Goal: Information Seeking & Learning: Learn about a topic

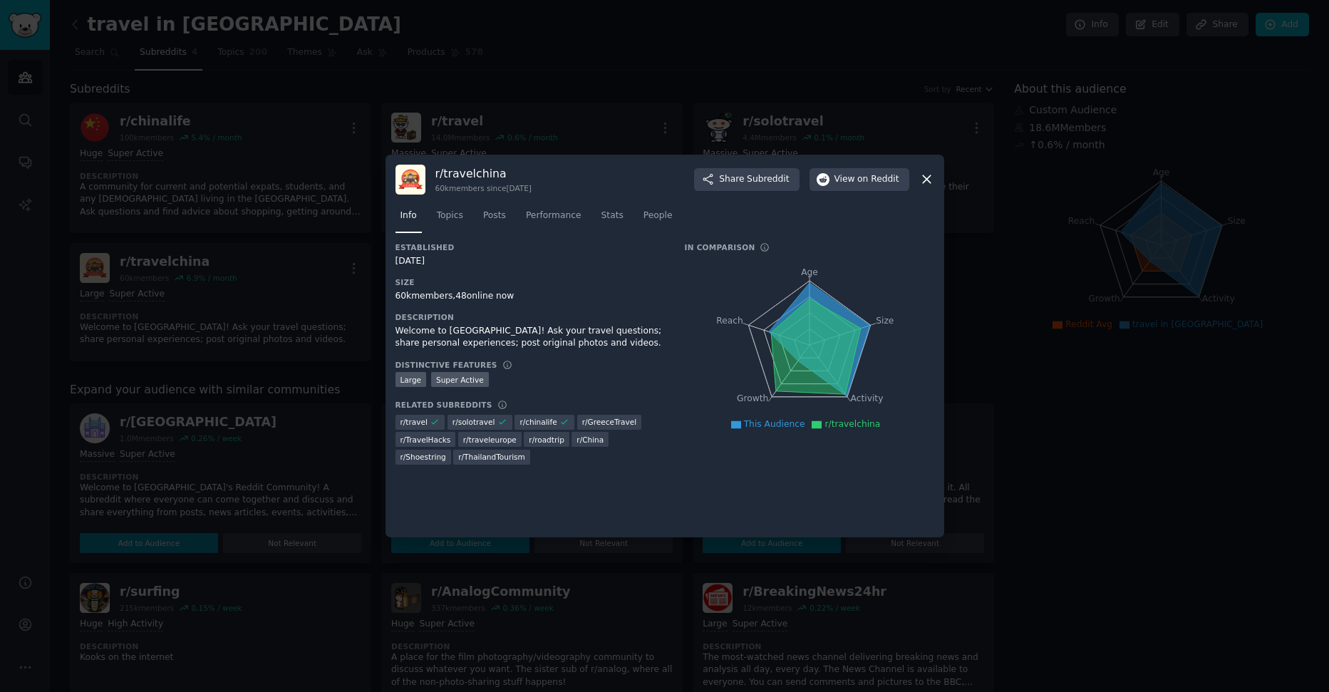
click at [924, 181] on icon at bounding box center [927, 180] width 8 height 8
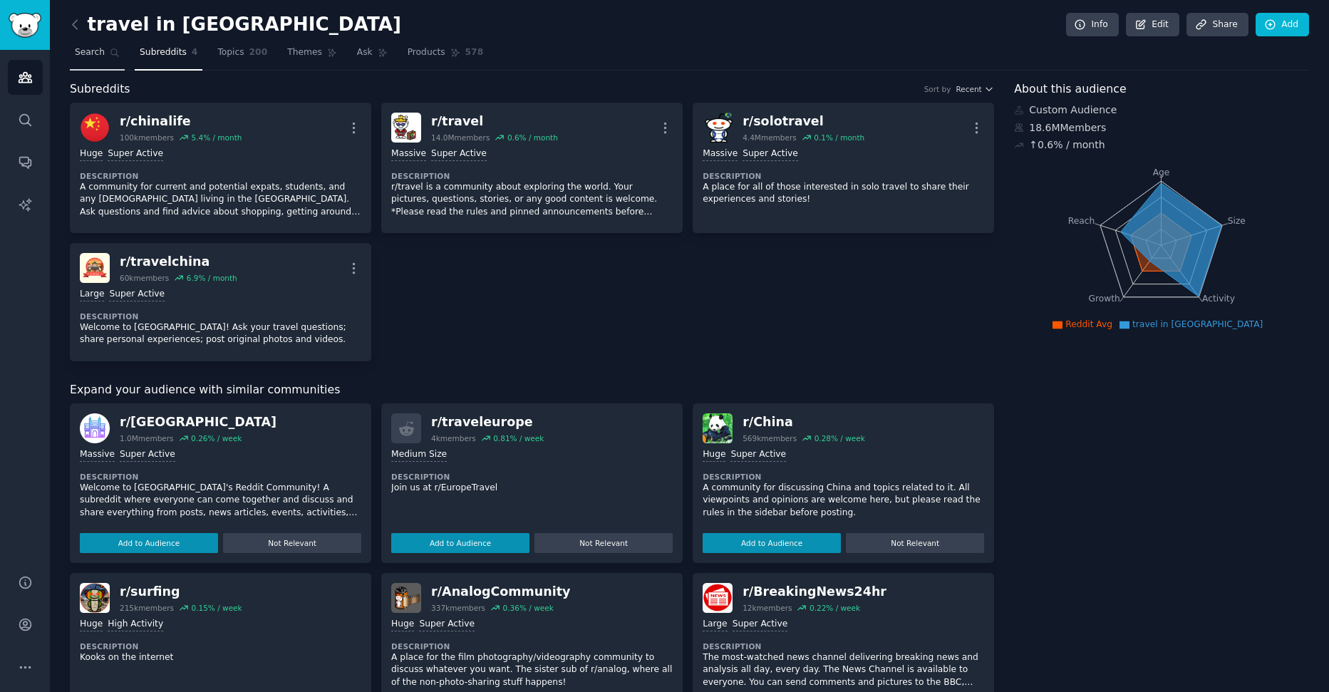
click at [88, 54] on span "Search" at bounding box center [90, 52] width 30 height 13
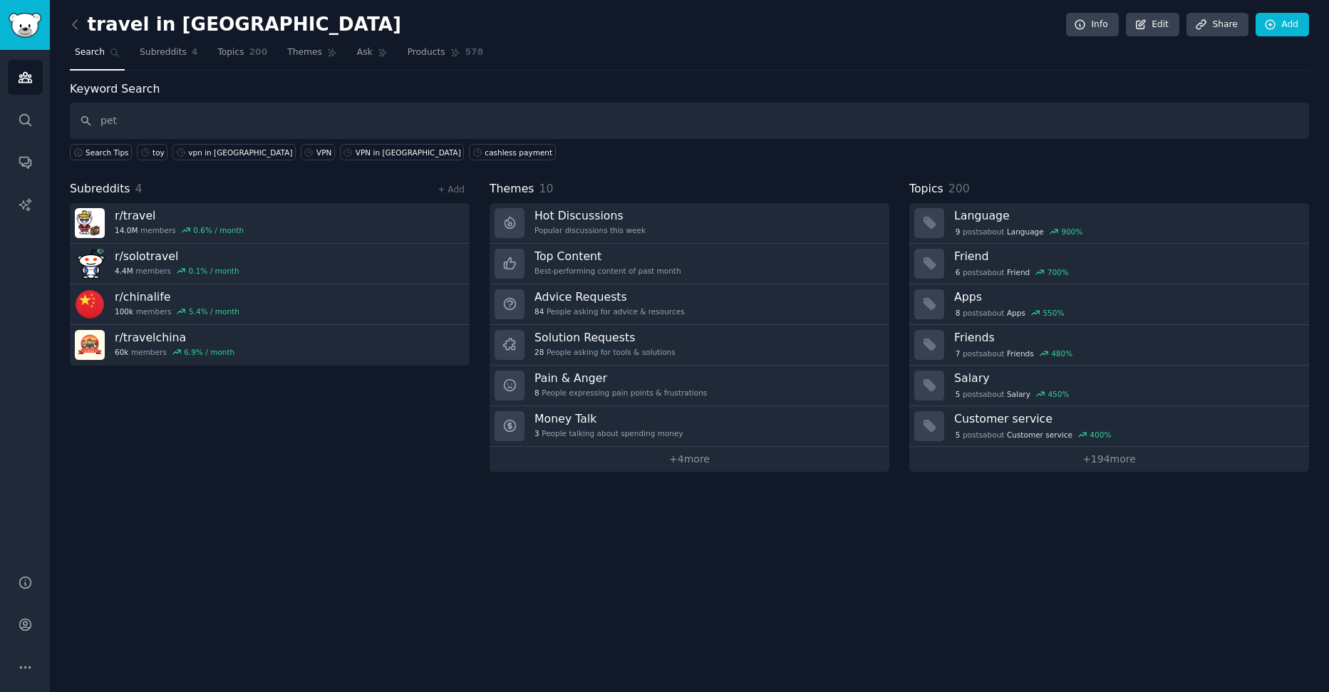
type input "pet"
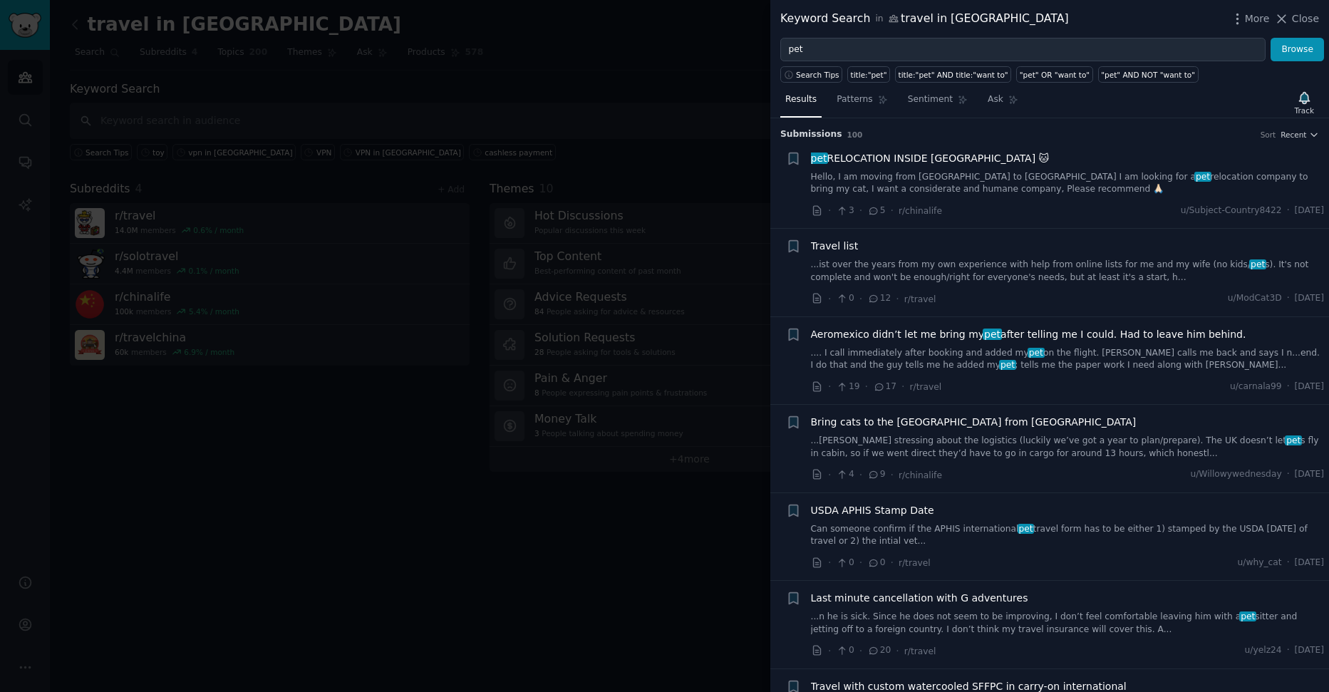
drag, startPoint x: 1276, startPoint y: 21, endPoint x: 1237, endPoint y: 43, distance: 44.0
click at [1276, 21] on icon at bounding box center [1281, 18] width 15 height 15
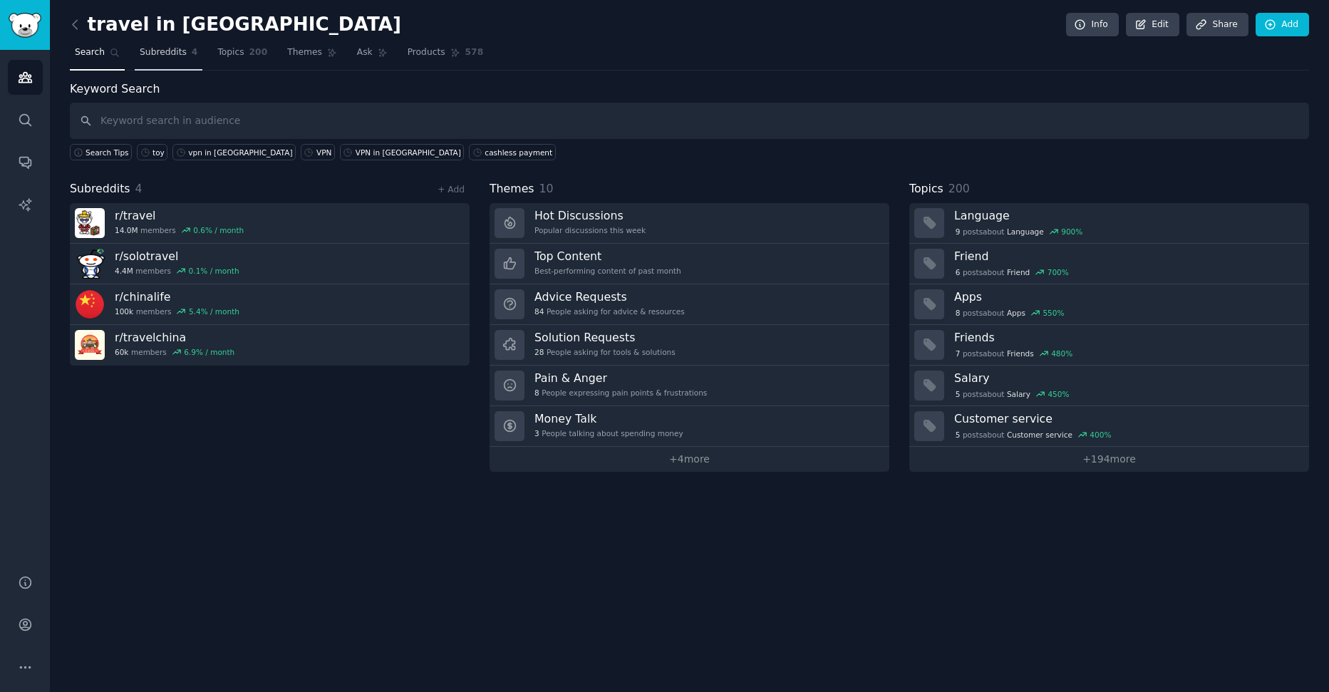
click at [160, 53] on span "Subreddits" at bounding box center [163, 52] width 47 height 13
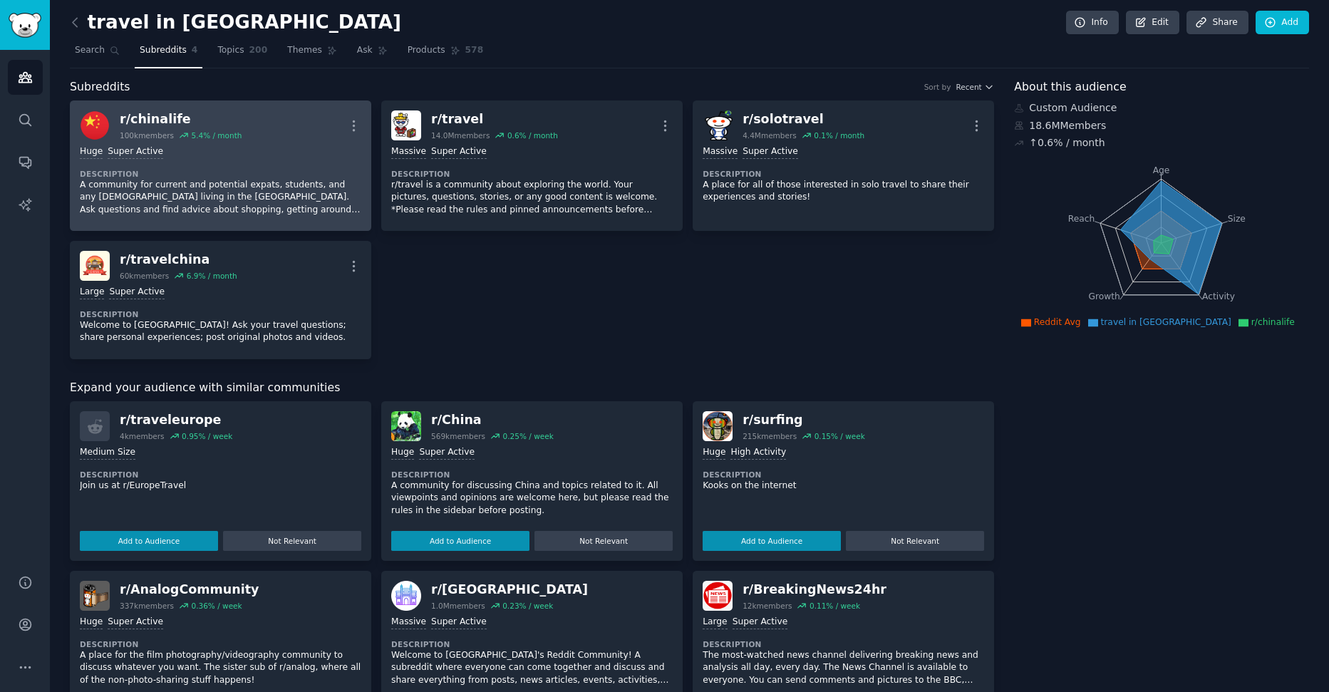
scroll to position [3, 0]
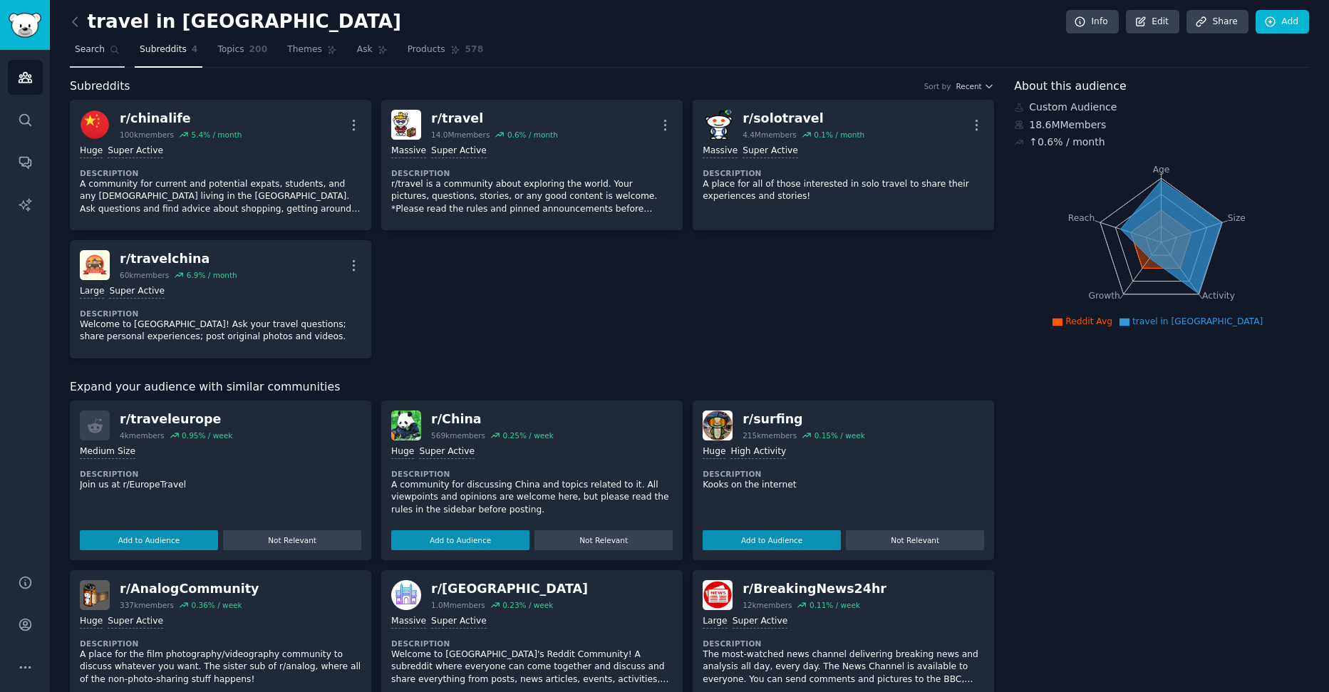
click at [103, 56] on link "Search" at bounding box center [97, 52] width 55 height 29
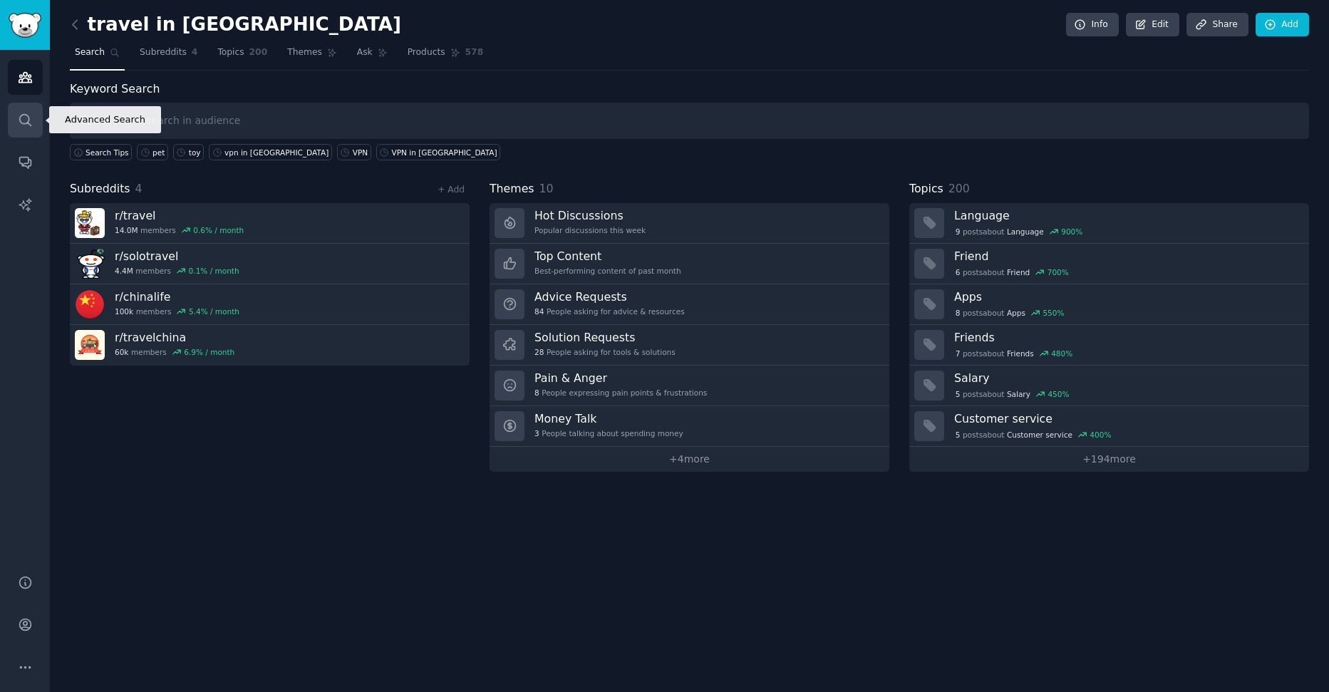
click at [38, 129] on link "Search" at bounding box center [25, 120] width 35 height 35
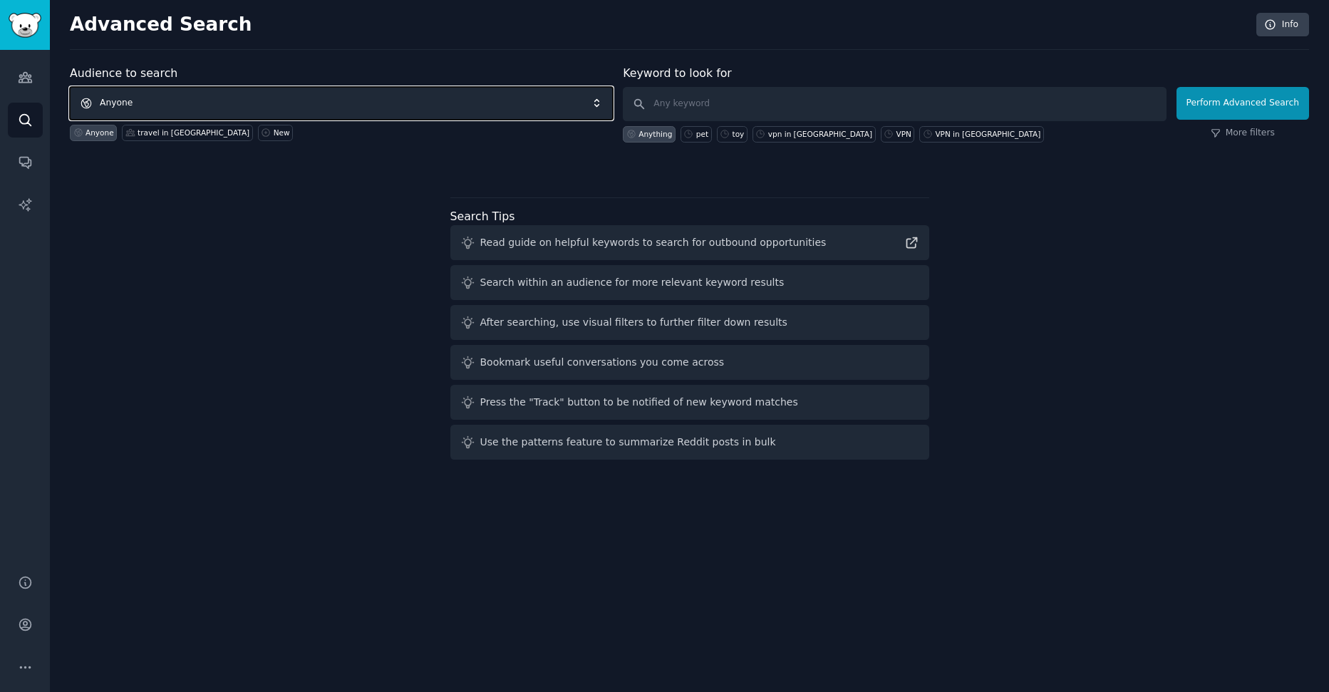
click at [179, 105] on span "Anyone" at bounding box center [341, 103] width 543 height 33
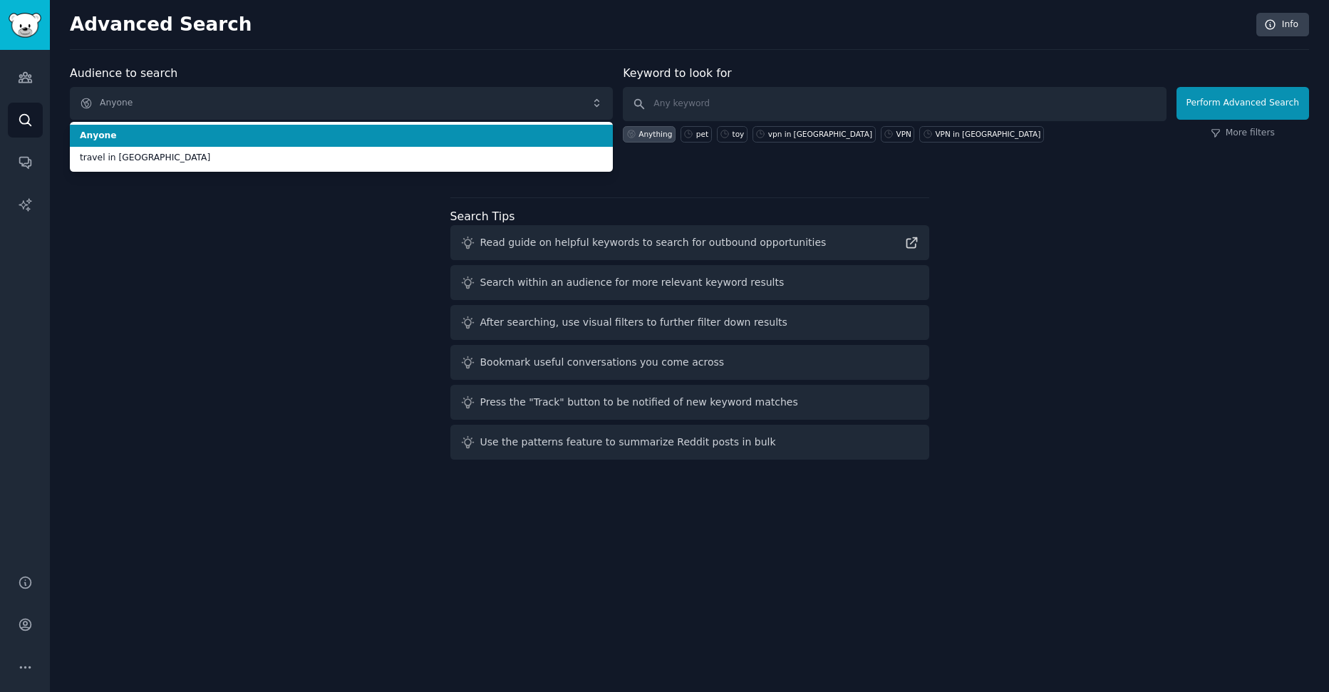
click at [172, 137] on span "Anyone" at bounding box center [341, 136] width 523 height 13
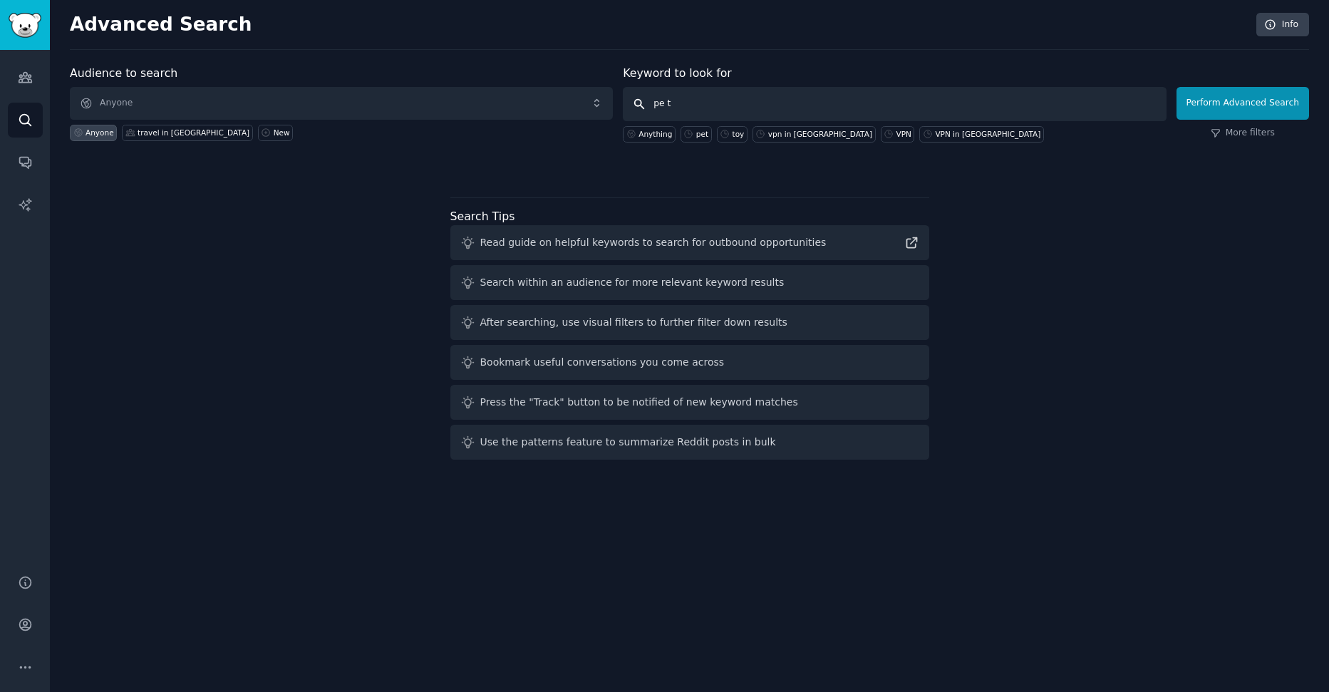
type input "pet"
click button "Perform Advanced Search" at bounding box center [1242, 103] width 133 height 33
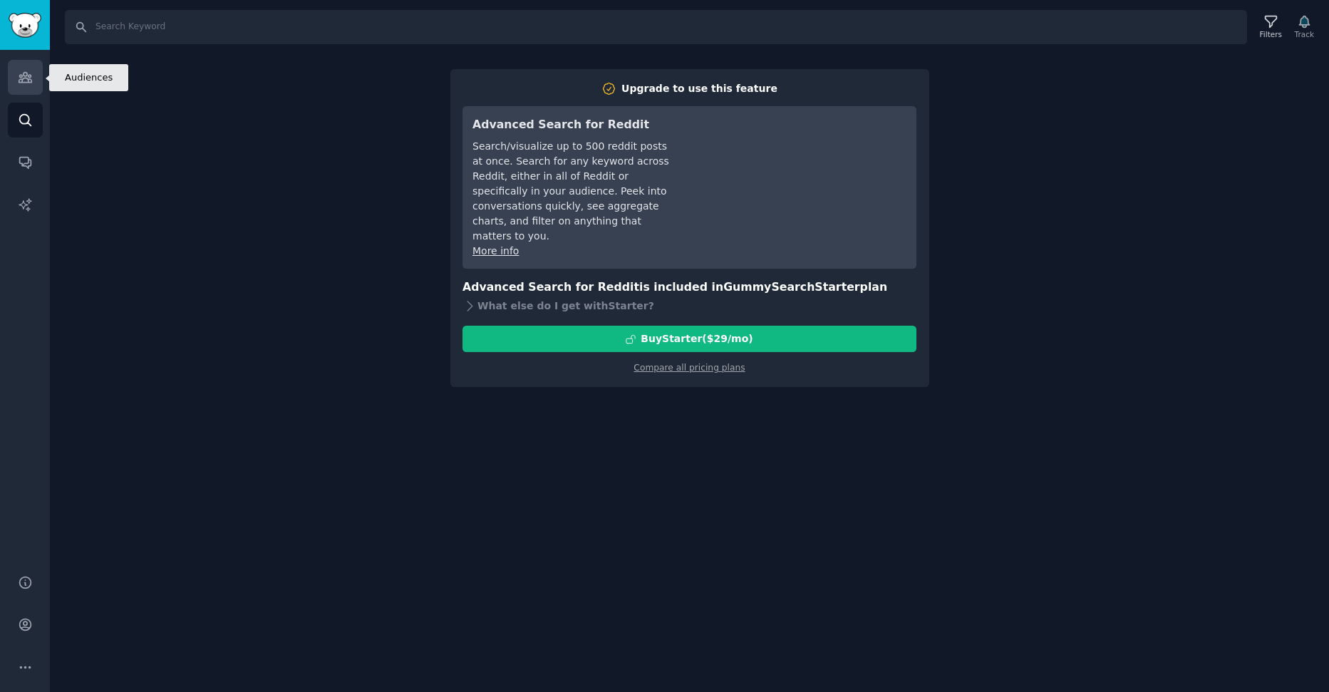
click at [31, 77] on icon "Sidebar" at bounding box center [25, 77] width 15 height 15
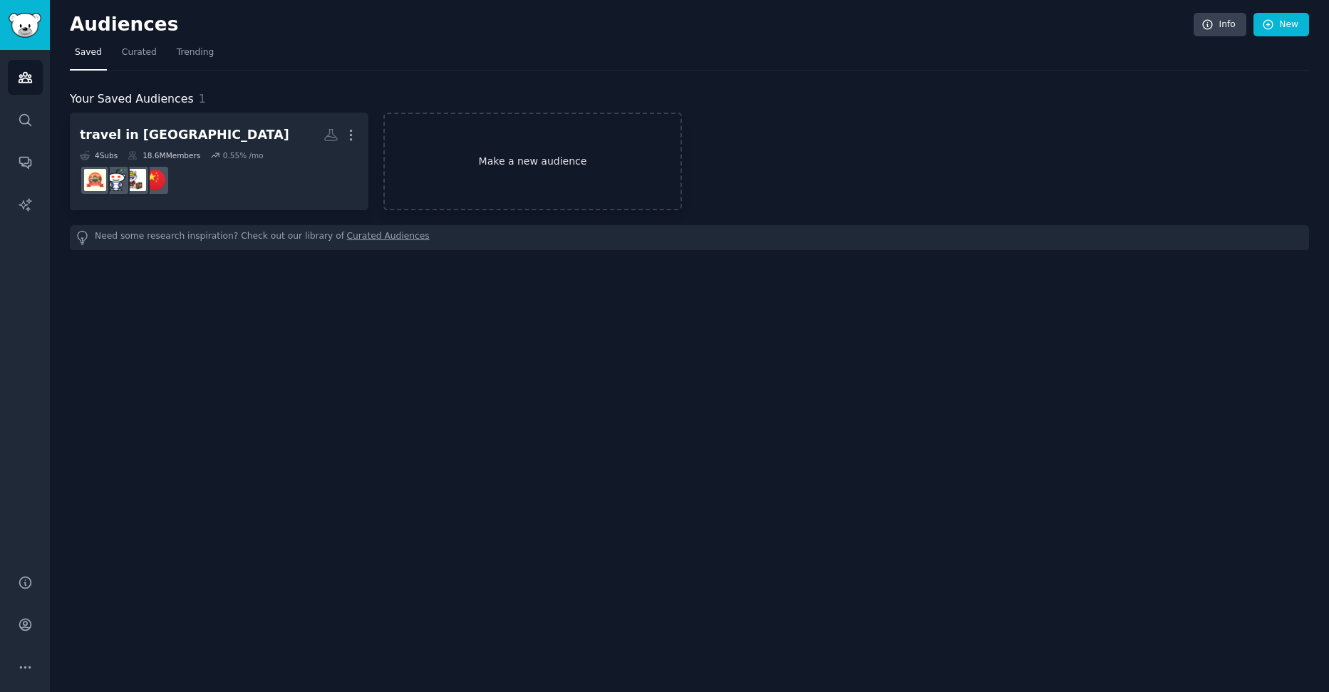
click at [541, 173] on link "Make a new audience" at bounding box center [532, 162] width 299 height 98
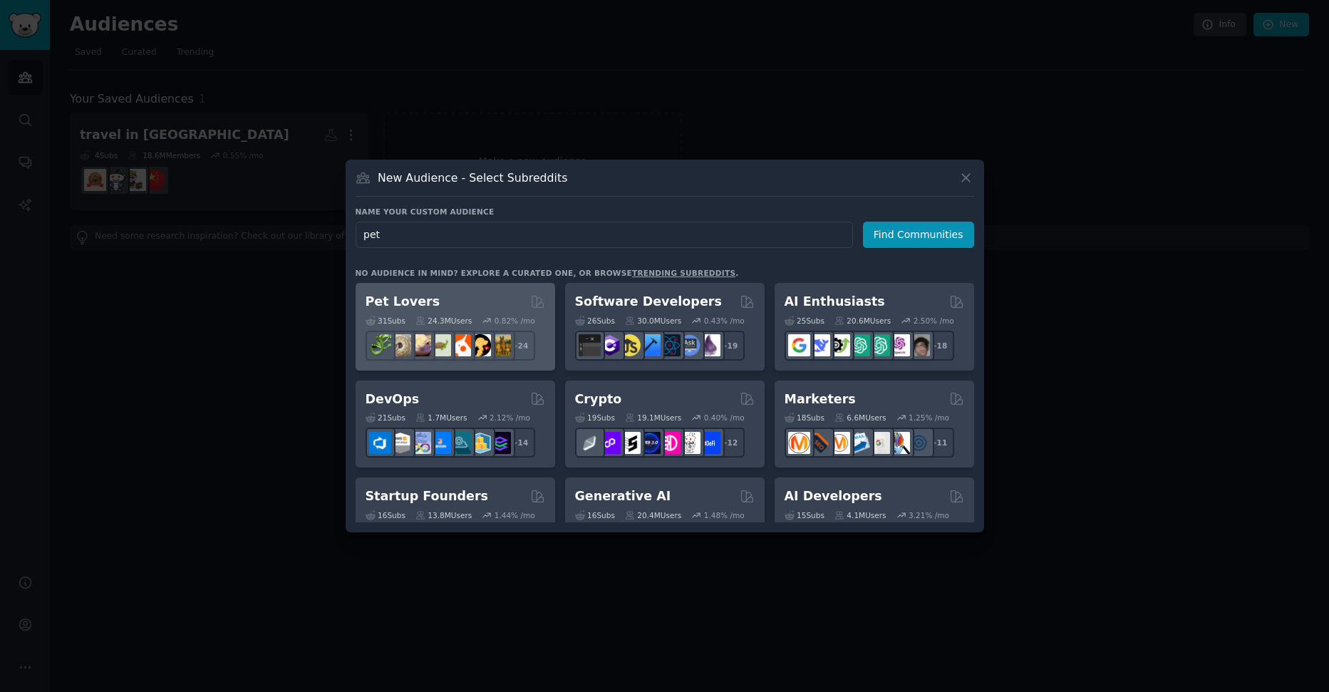
type input "pet"
click at [464, 295] on div "Pet Lovers" at bounding box center [456, 302] width 180 height 18
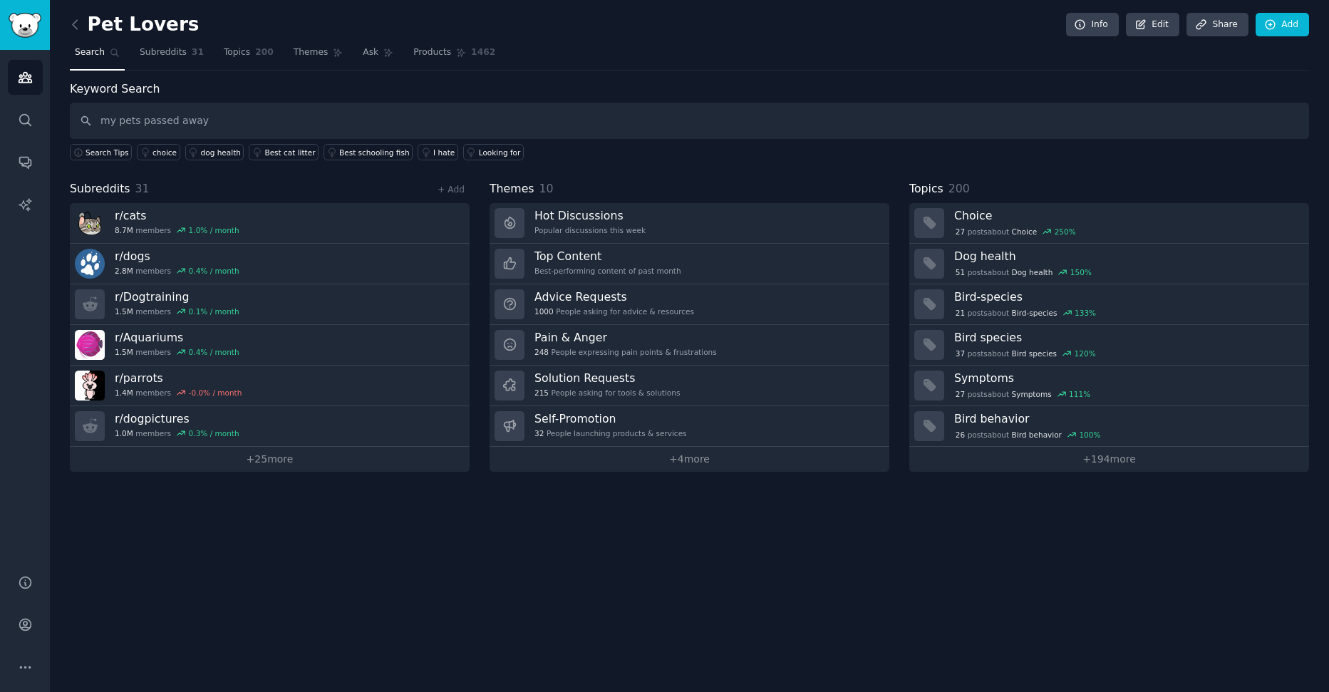
type input "my pets passed away"
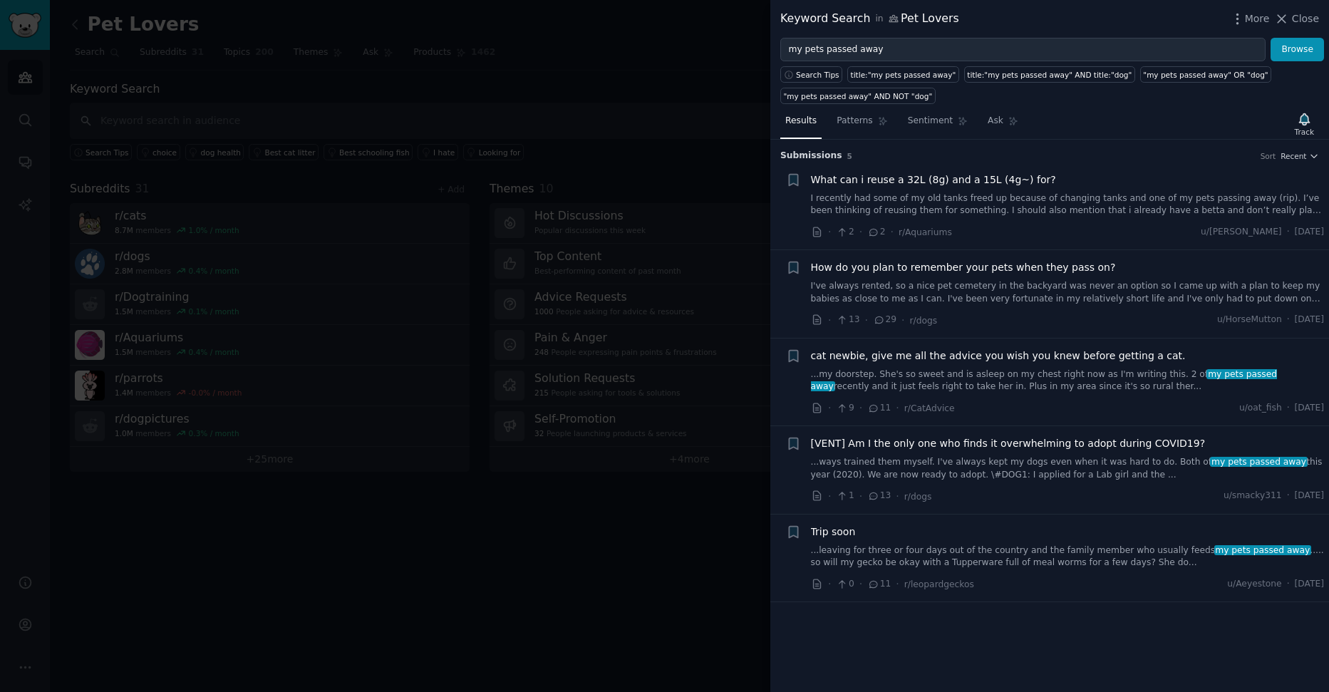
click at [995, 356] on span "cat newbie, give me all the advice you wish you knew before getting a cat." at bounding box center [998, 355] width 375 height 15
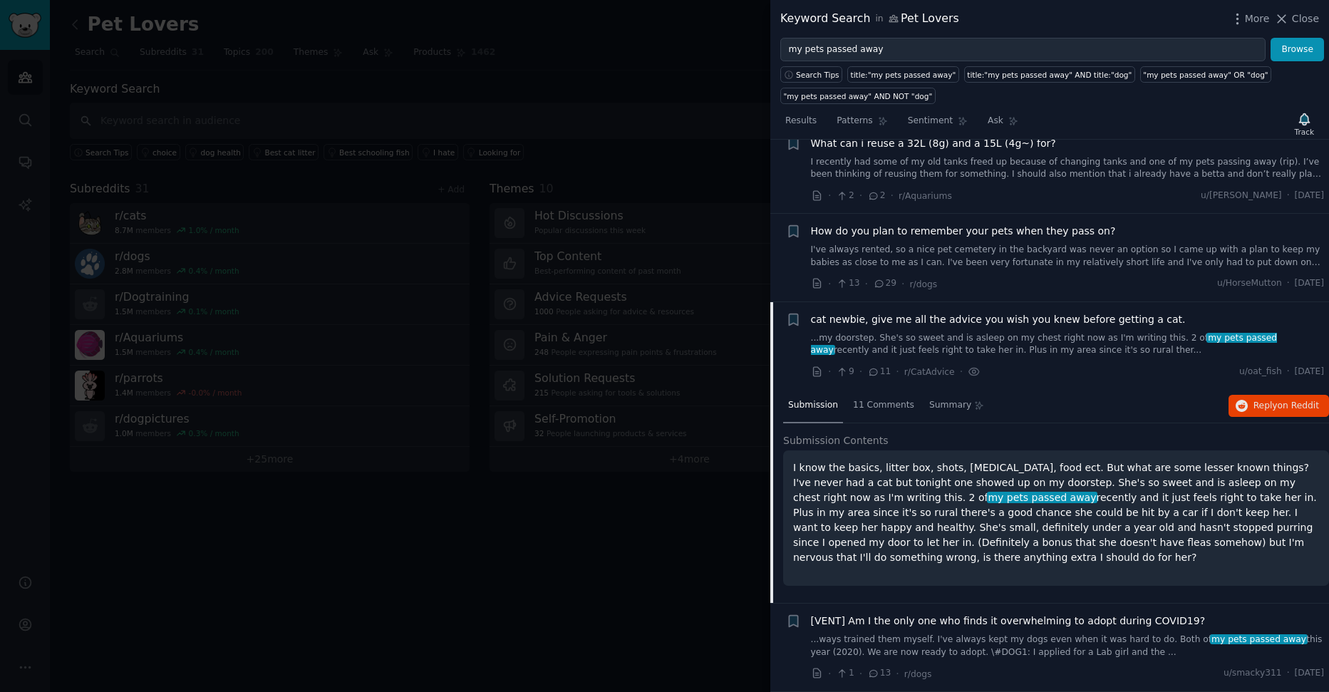
scroll to position [124, 0]
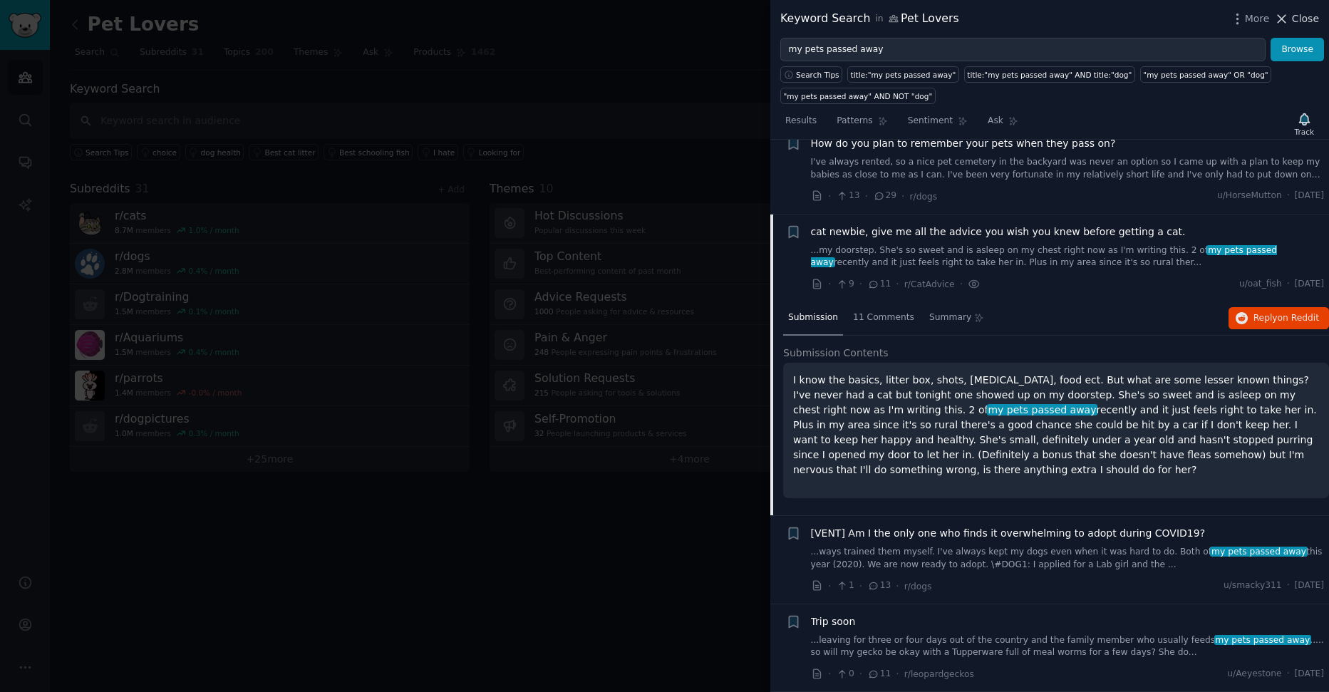
click at [1283, 17] on icon at bounding box center [1282, 19] width 8 height 8
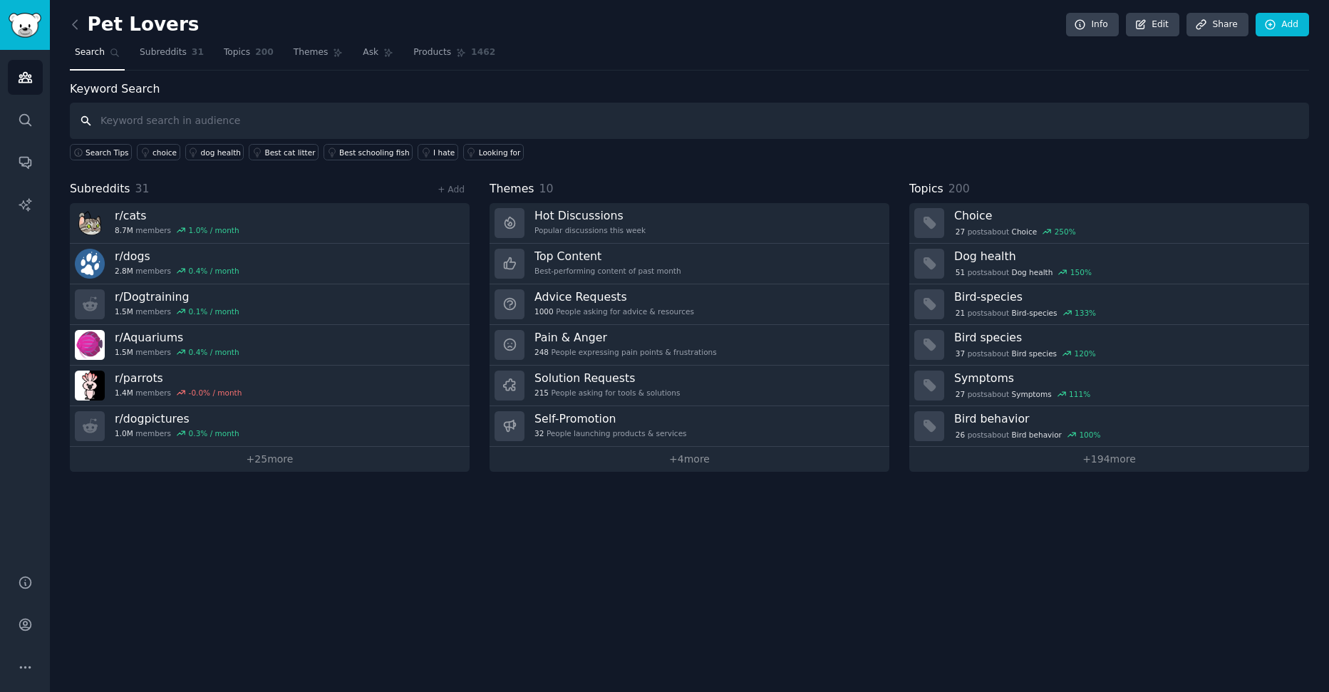
click at [208, 124] on input "text" at bounding box center [689, 121] width 1239 height 36
type input "how to bury the passed away pets"
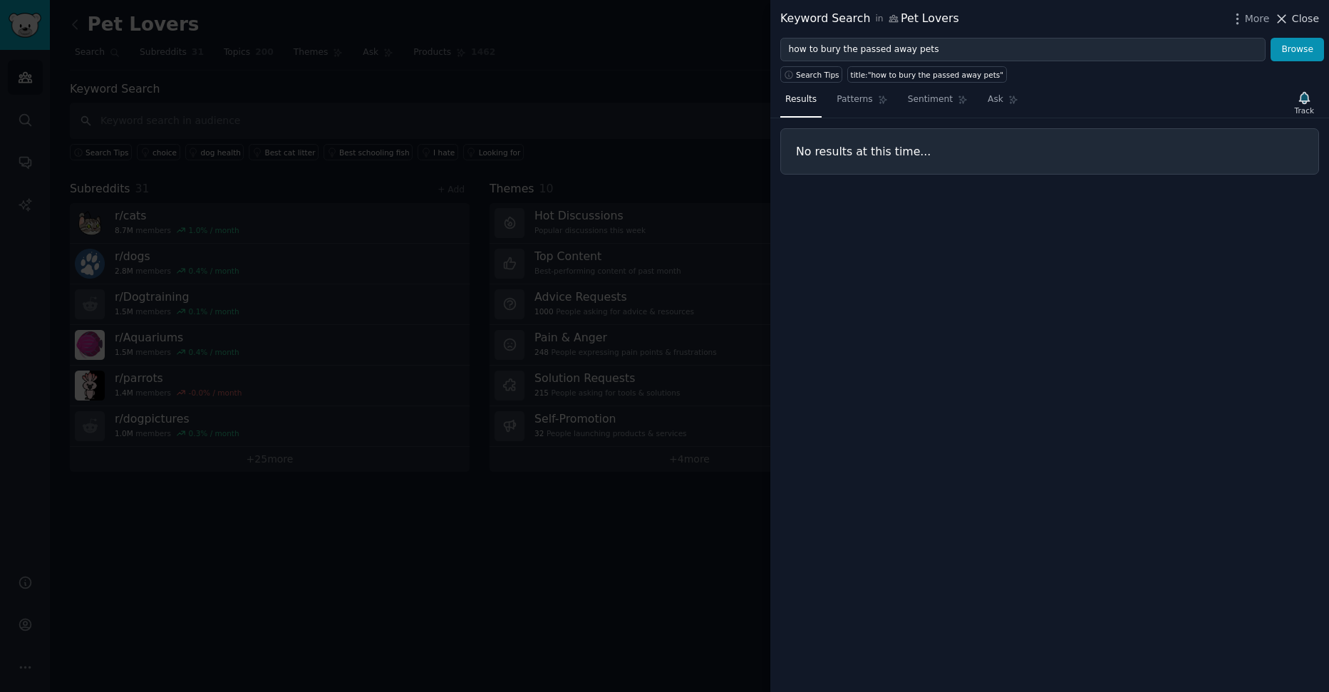
click at [1281, 20] on icon at bounding box center [1282, 19] width 8 height 8
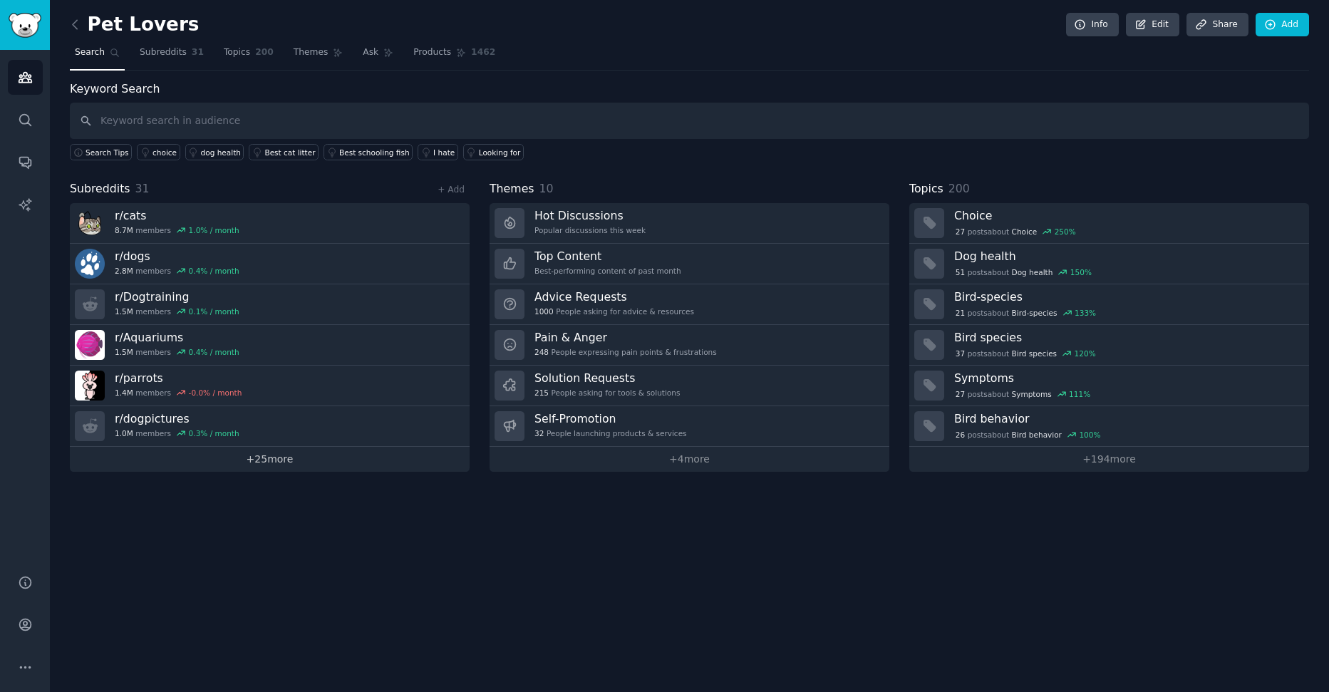
click at [263, 462] on link "+ 25 more" at bounding box center [270, 459] width 400 height 25
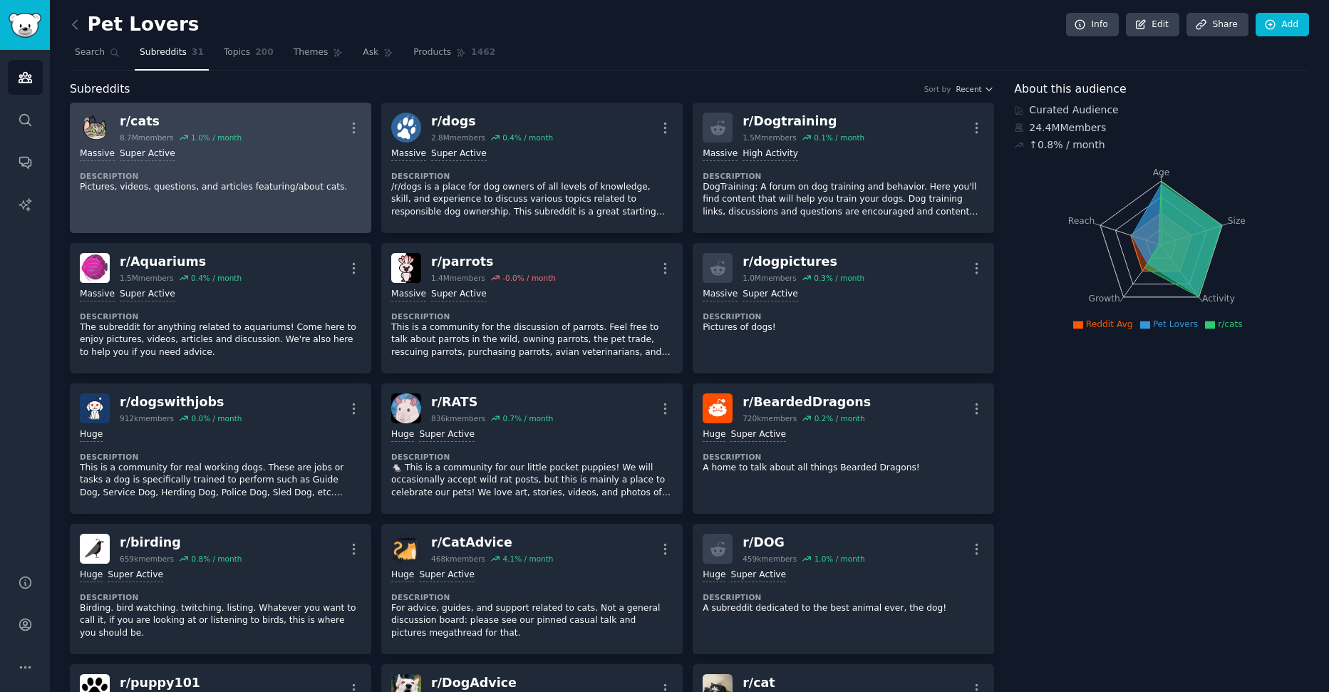
click at [266, 158] on div "Massive Super Active" at bounding box center [220, 155] width 281 height 14
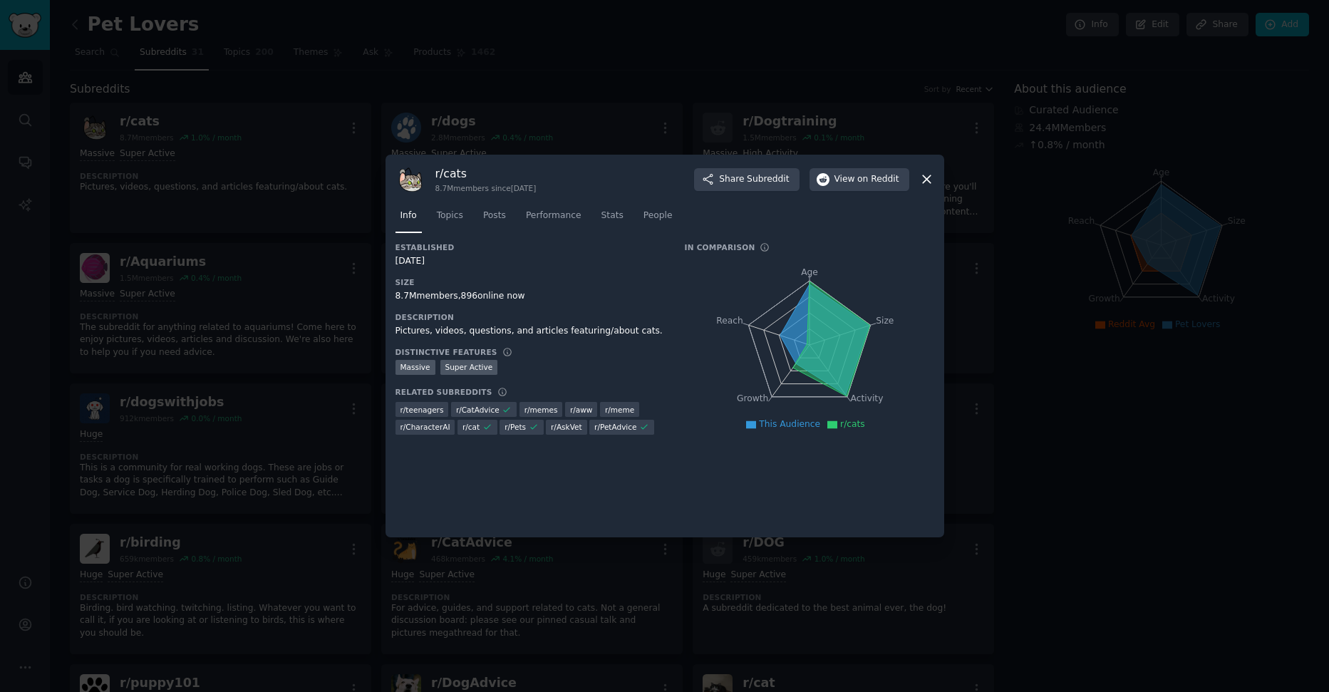
click at [924, 180] on icon at bounding box center [927, 180] width 8 height 8
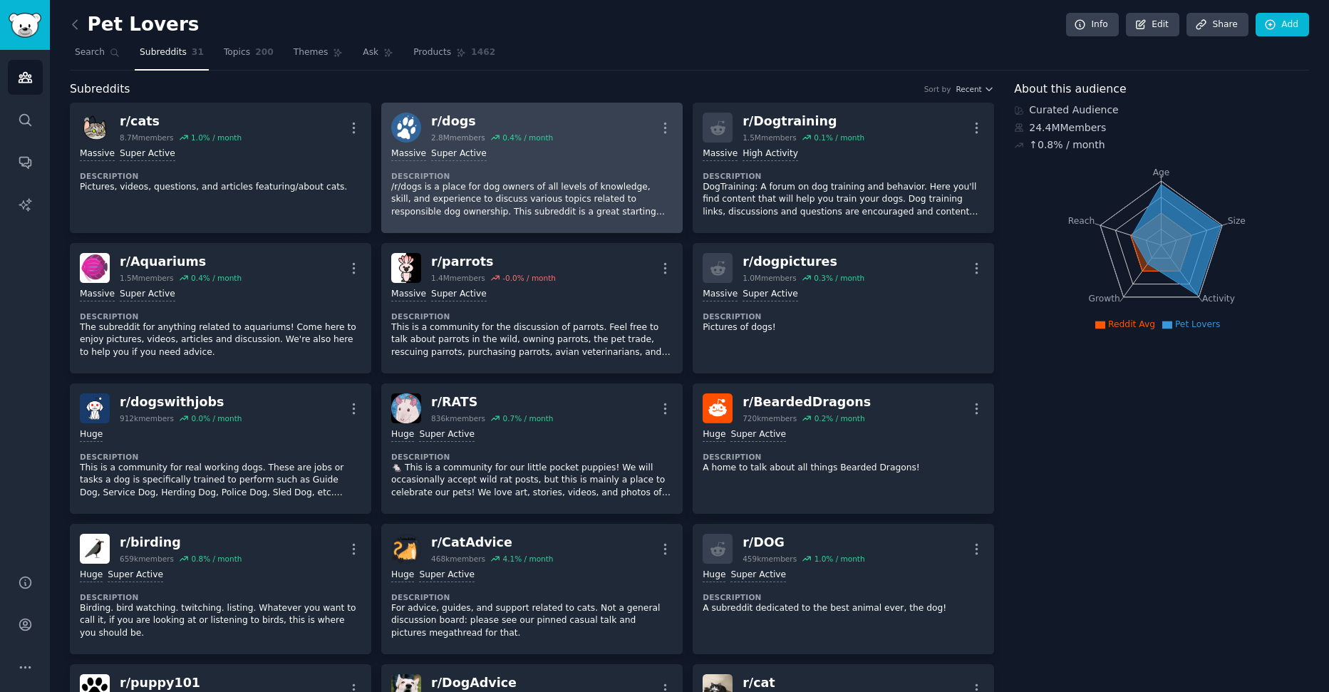
scroll to position [3, 0]
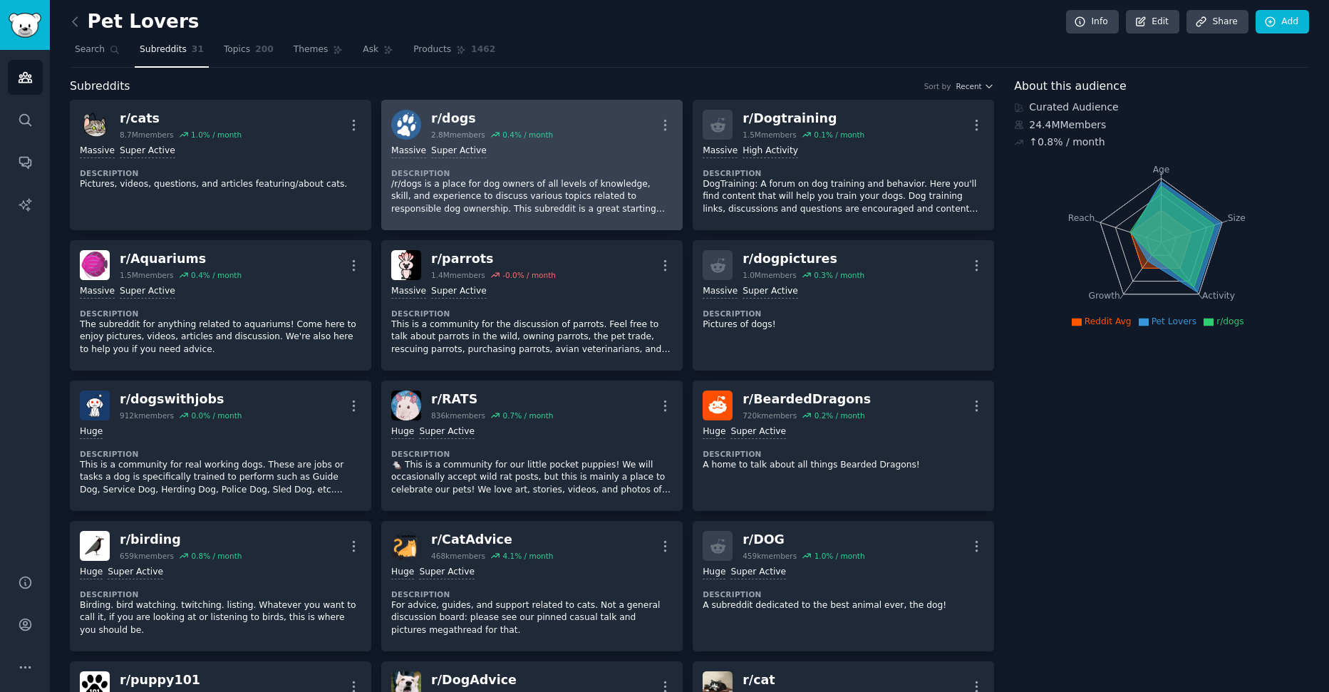
click at [574, 167] on div "Massive Super Active Description /r/dogs is a place for dog owners of all level…" at bounding box center [531, 180] width 281 height 81
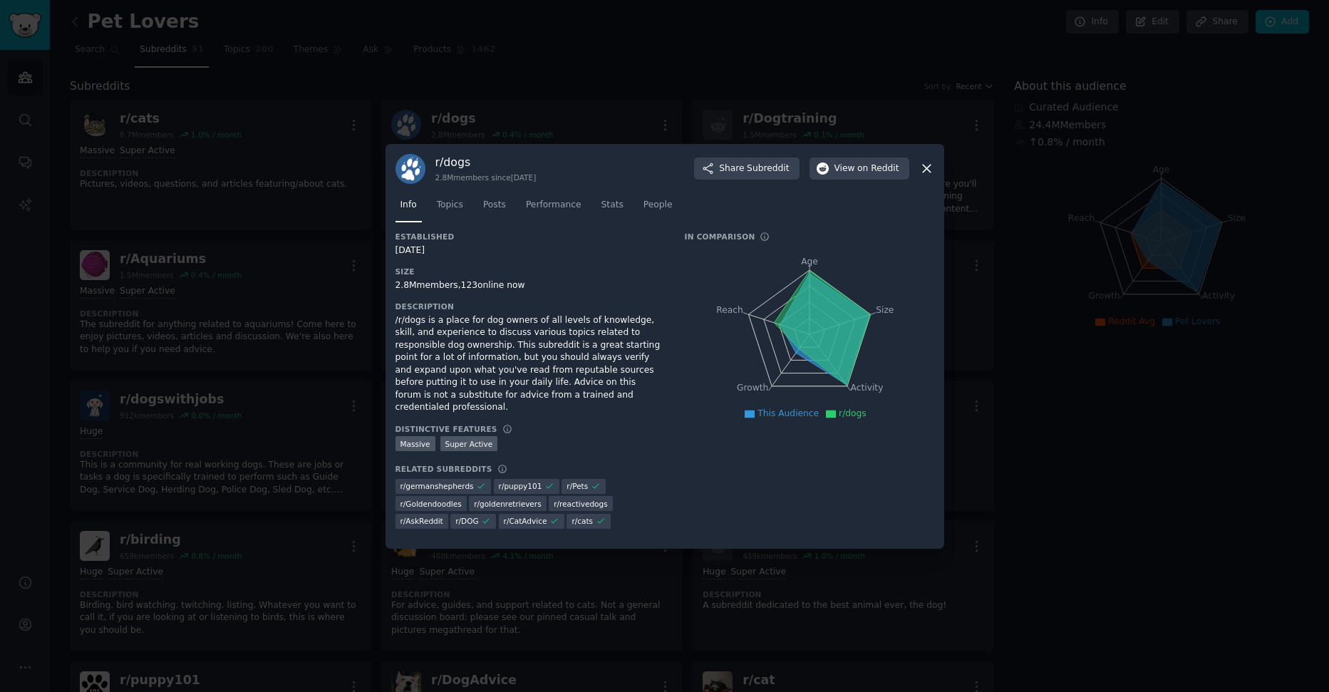
click at [923, 172] on icon at bounding box center [927, 169] width 8 height 8
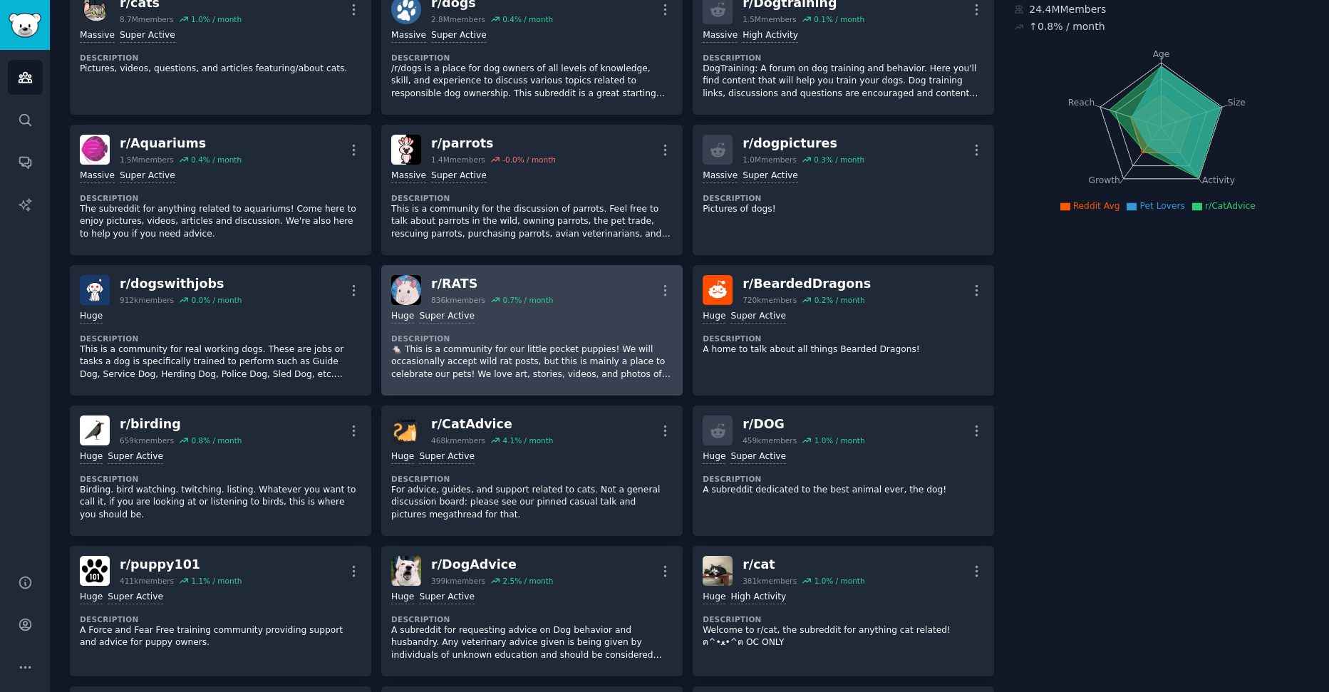
scroll to position [119, 0]
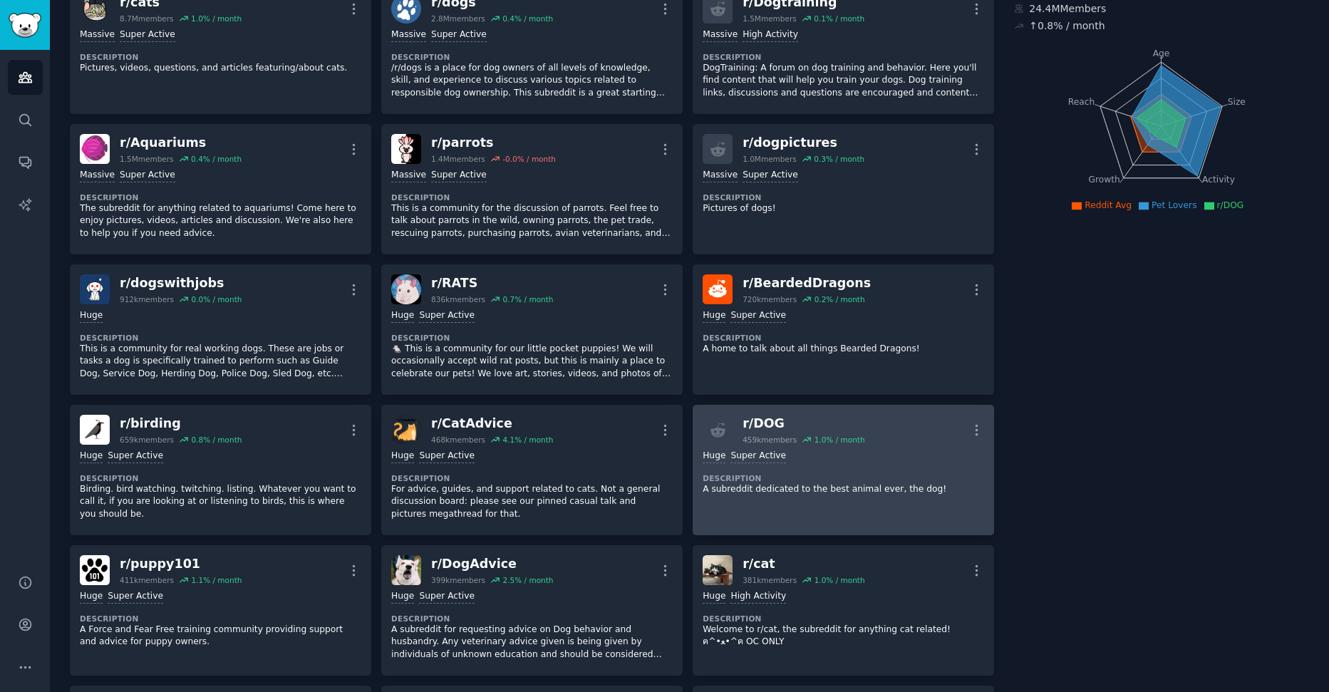
click at [887, 450] on div "Huge Super Active" at bounding box center [843, 457] width 281 height 14
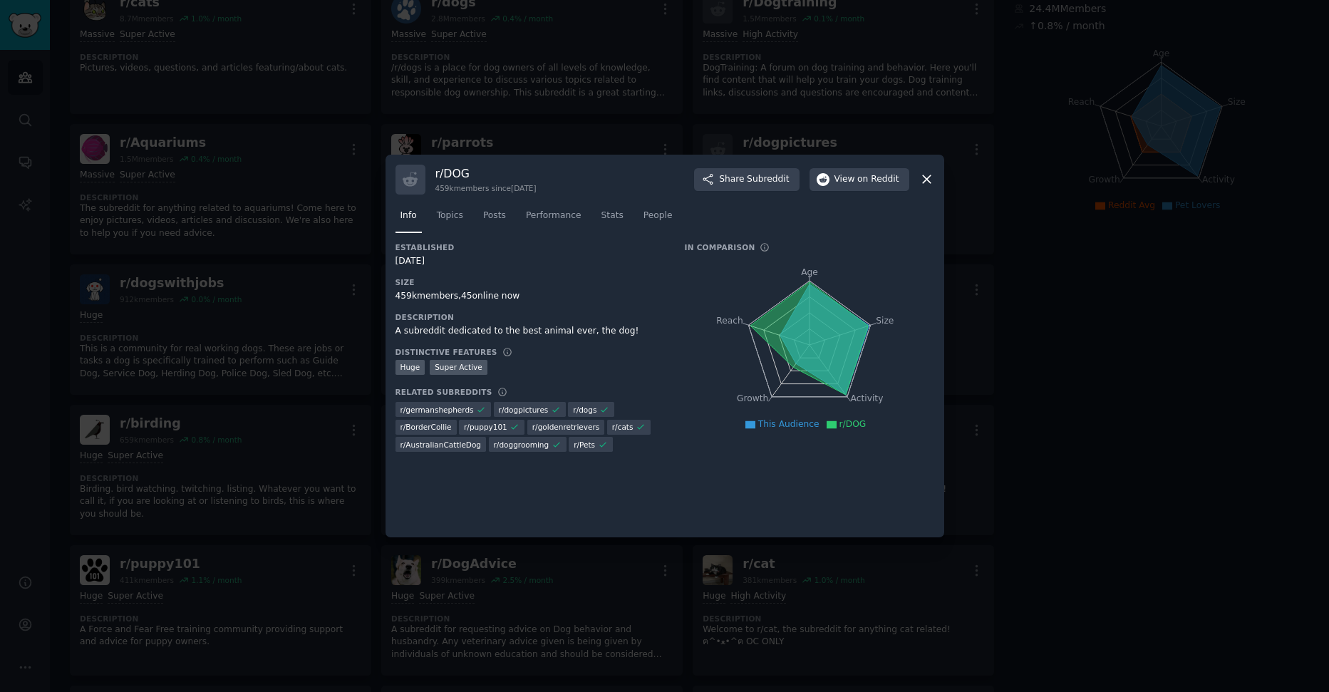
click at [925, 185] on icon at bounding box center [926, 179] width 15 height 15
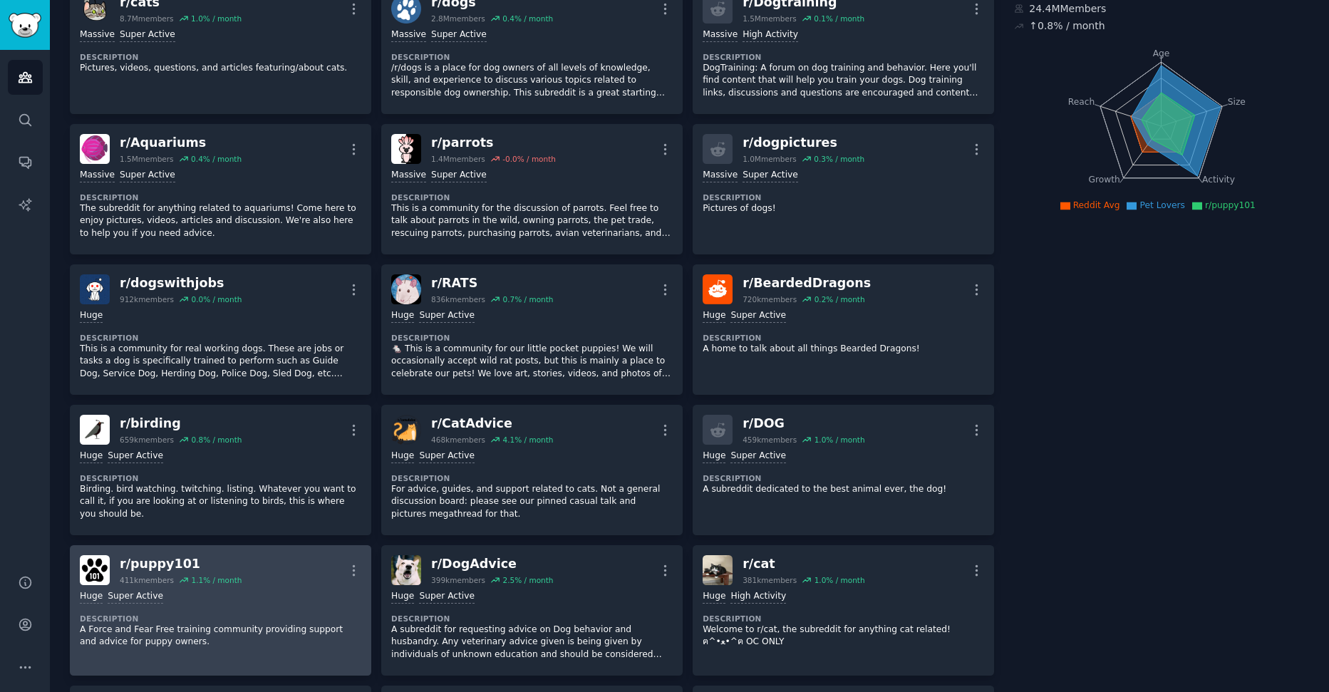
scroll to position [401, 0]
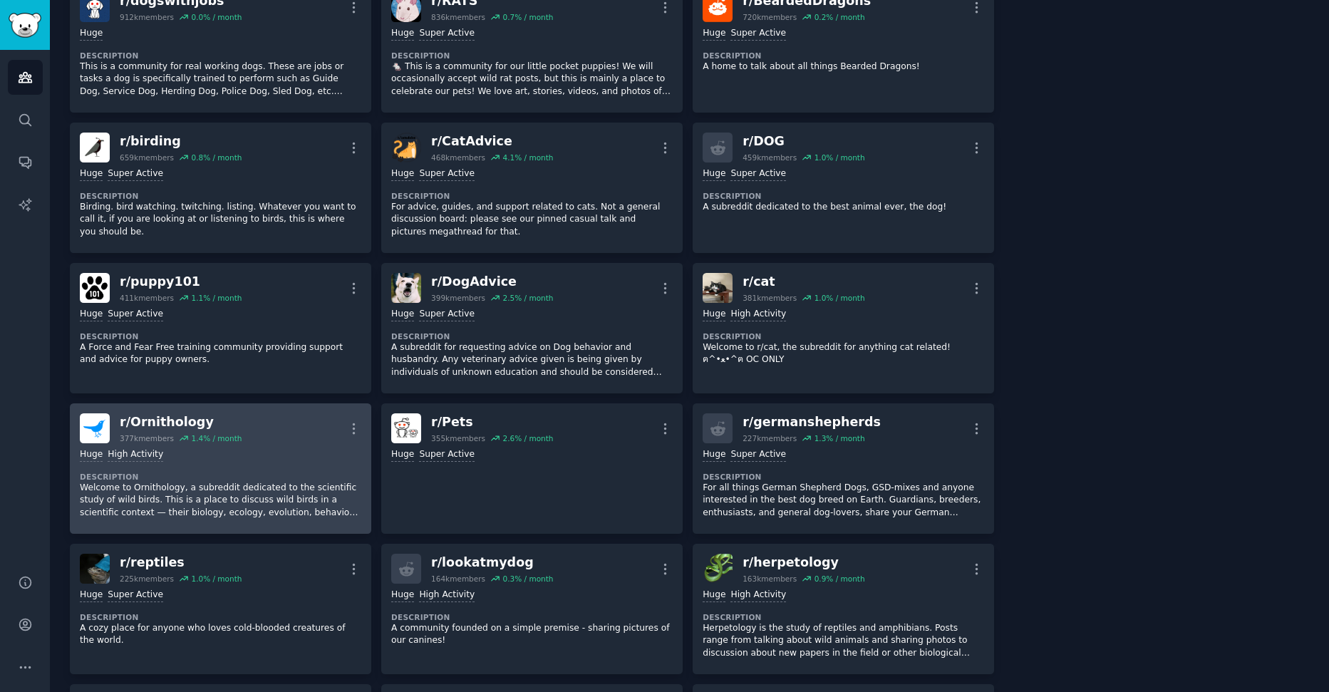
click at [239, 464] on div "Huge High Activity Description Welcome to Ornithology, a subreddit dedicated to…" at bounding box center [220, 483] width 281 height 81
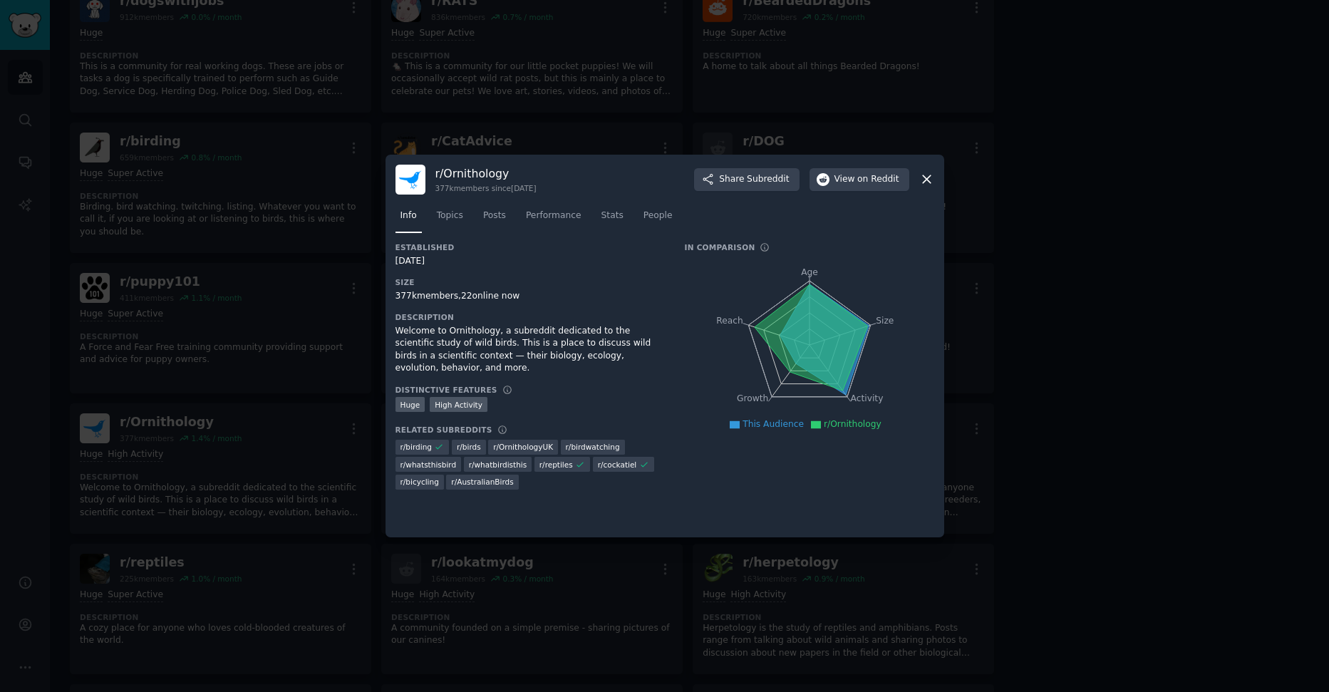
click at [925, 180] on icon at bounding box center [927, 180] width 8 height 8
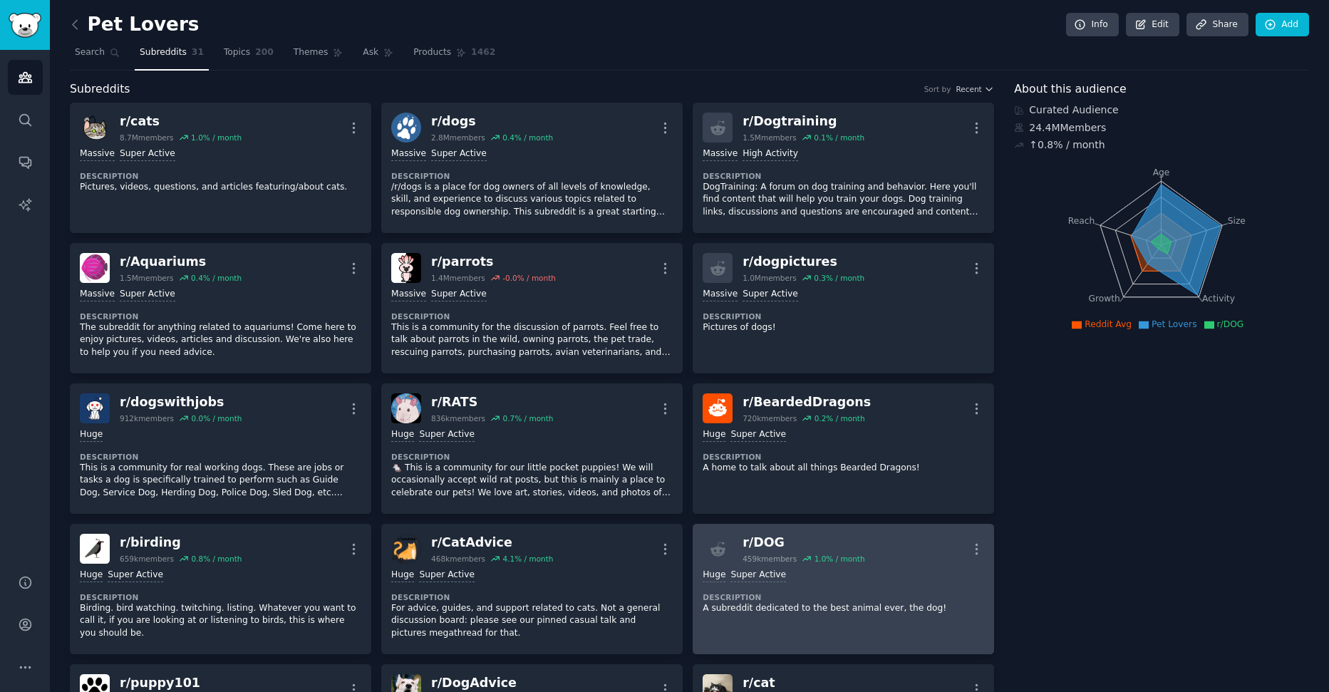
click at [849, 562] on div "1.0 % / month" at bounding box center [839, 559] width 51 height 10
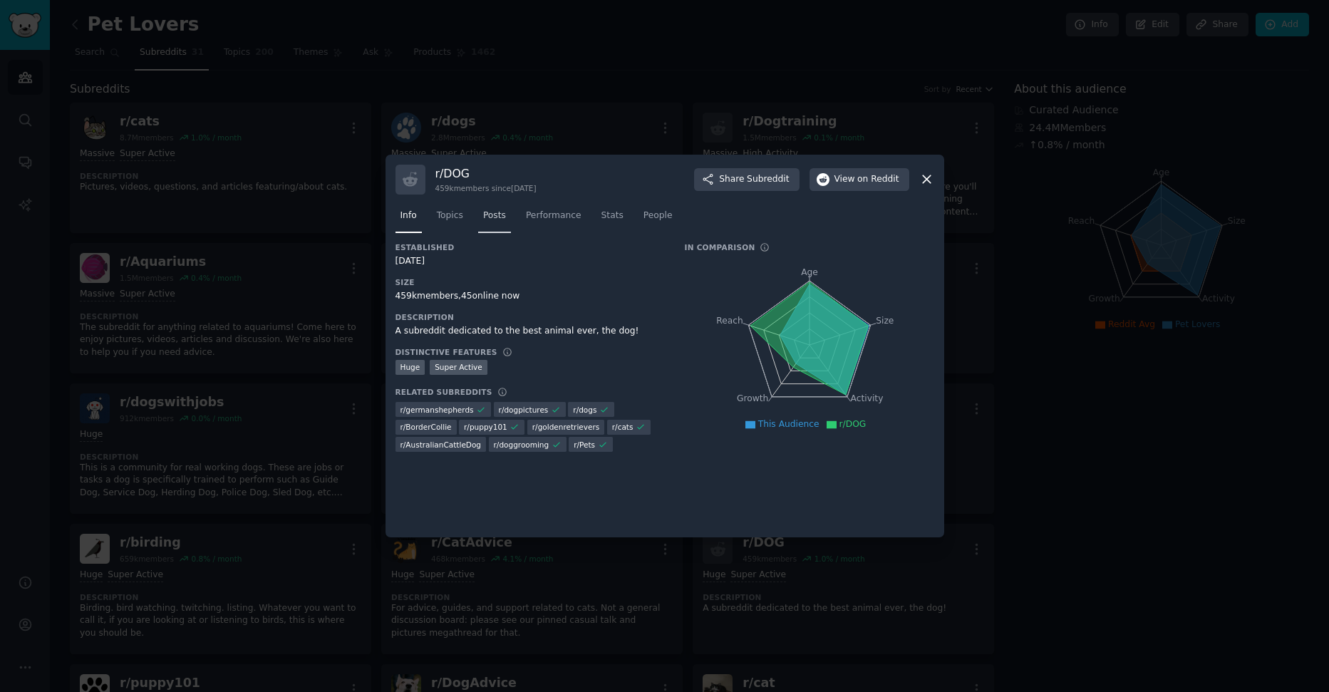
click at [491, 215] on span "Posts" at bounding box center [494, 215] width 23 height 13
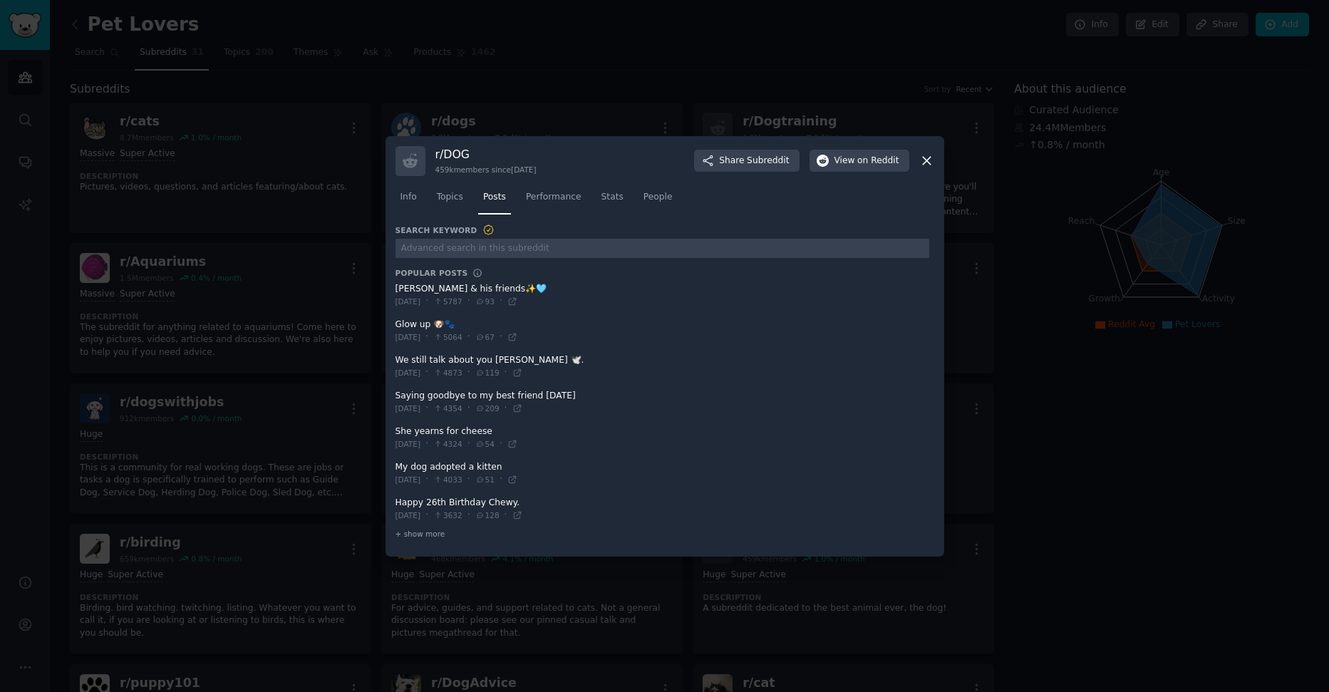
click at [929, 164] on icon at bounding box center [927, 161] width 8 height 8
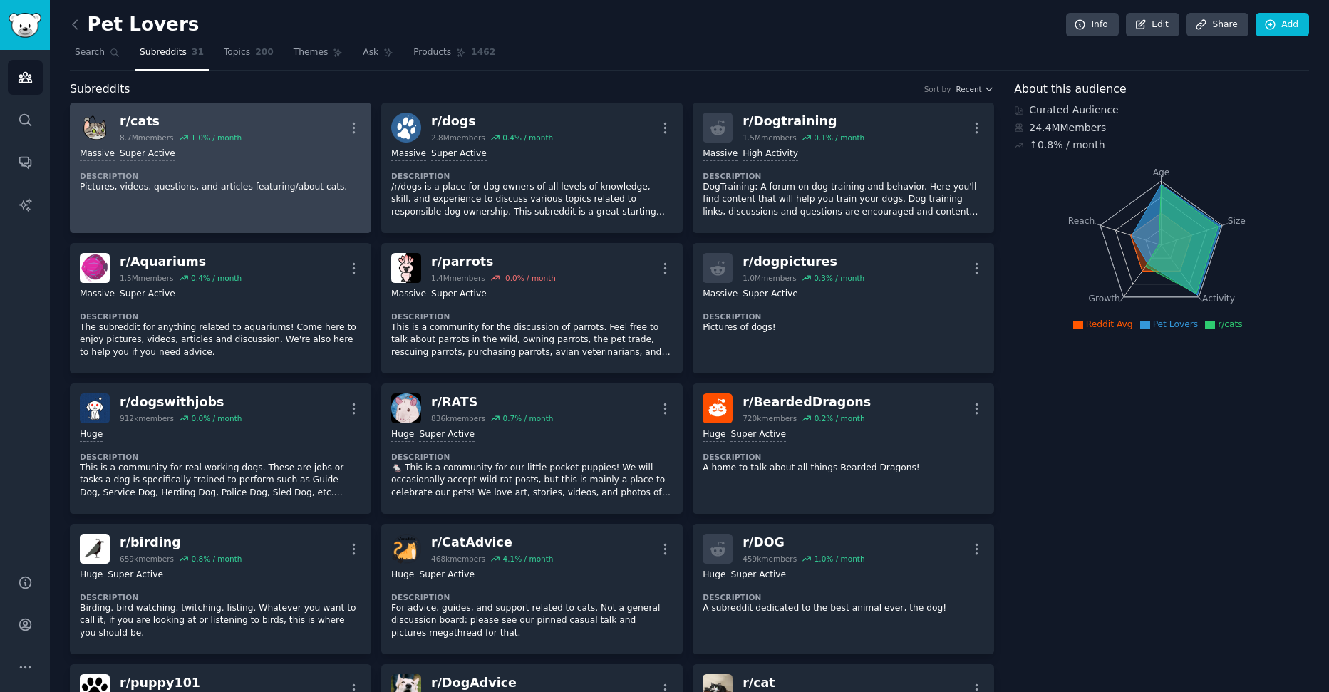
click at [268, 165] on div "Massive Super Active Description Pictures, videos, questions, and articles feat…" at bounding box center [220, 171] width 281 height 56
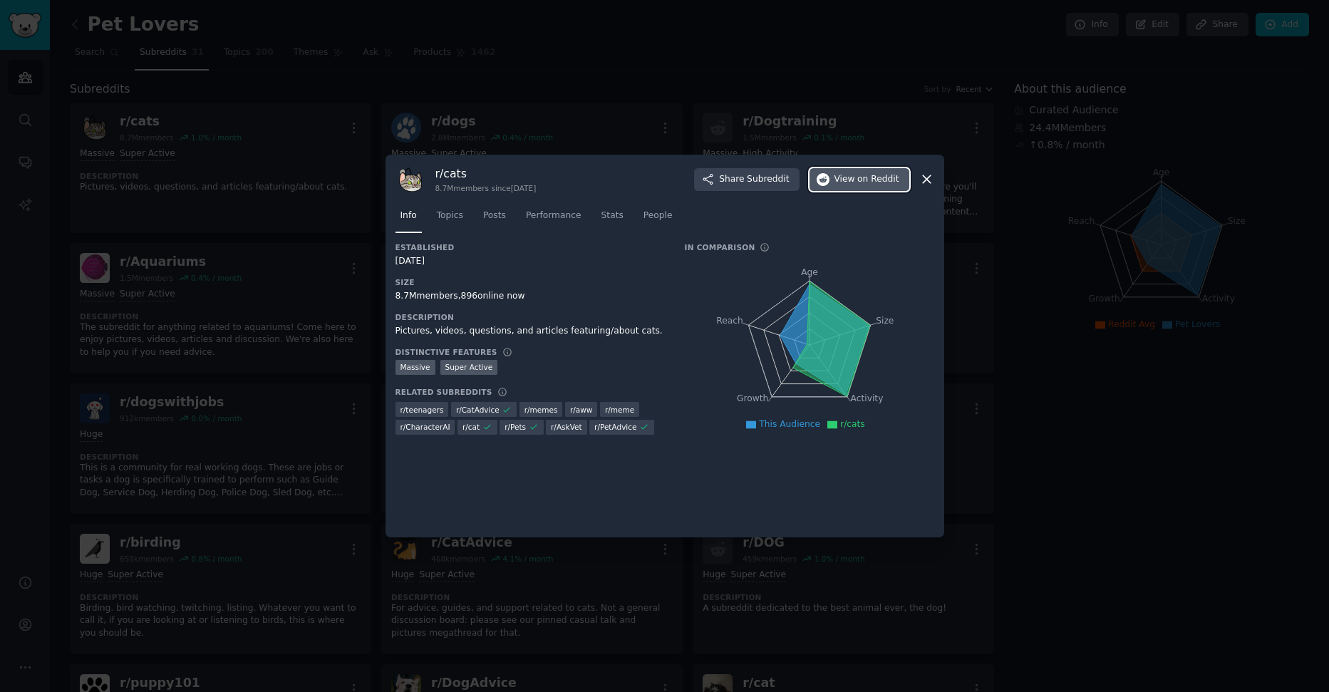
click at [837, 182] on span "View on Reddit" at bounding box center [866, 179] width 65 height 13
click at [927, 180] on icon at bounding box center [927, 180] width 8 height 8
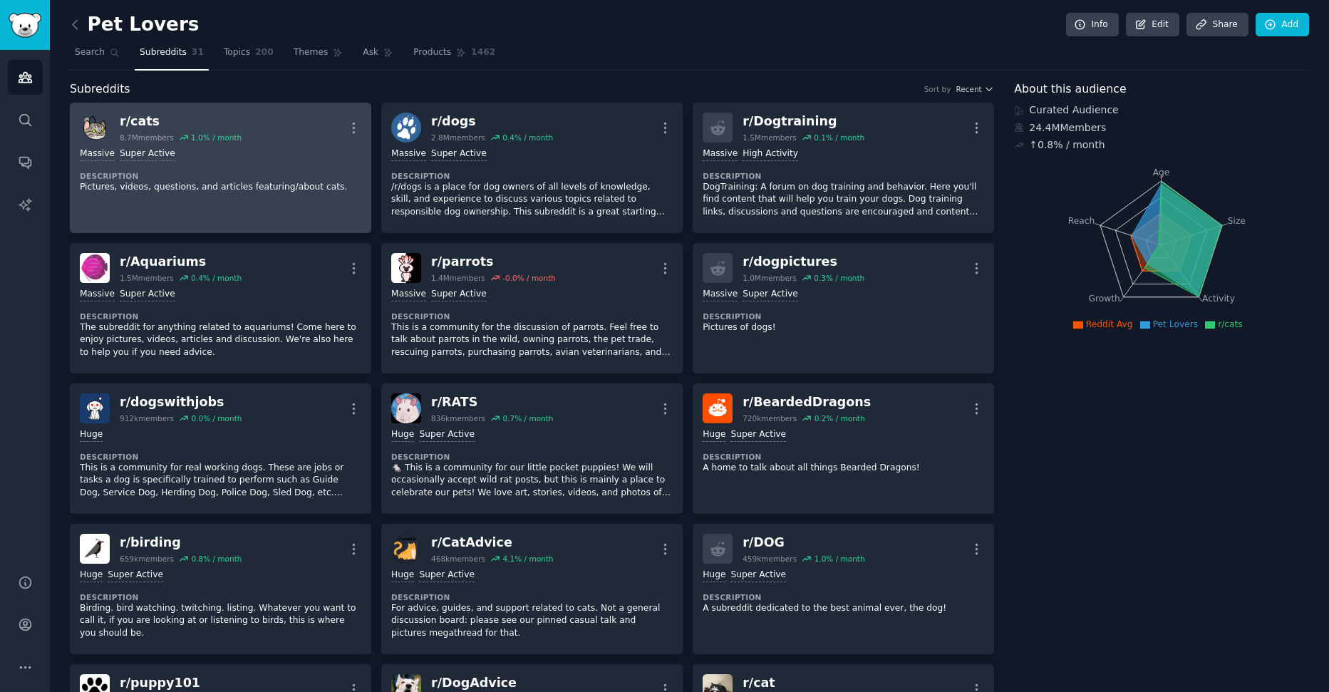
click at [284, 145] on div "Massive Super Active Description Pictures, videos, questions, and articles feat…" at bounding box center [220, 171] width 281 height 56
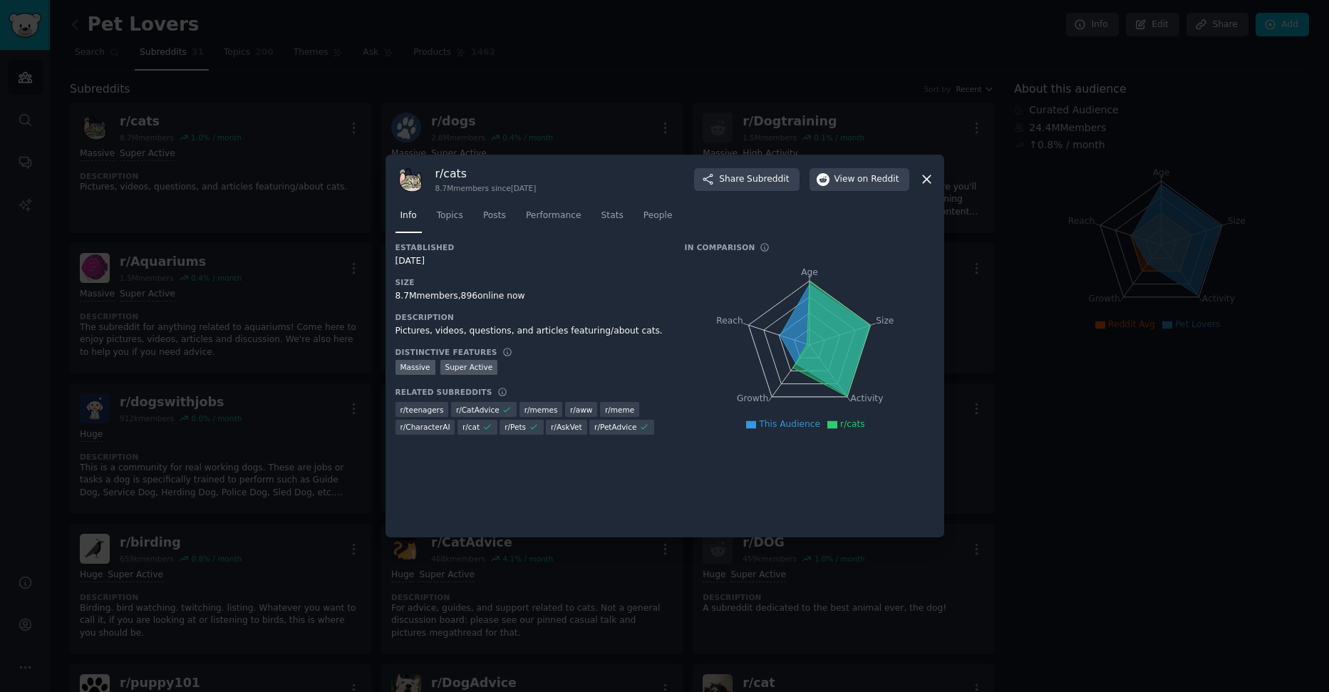
click at [929, 181] on icon at bounding box center [926, 179] width 15 height 15
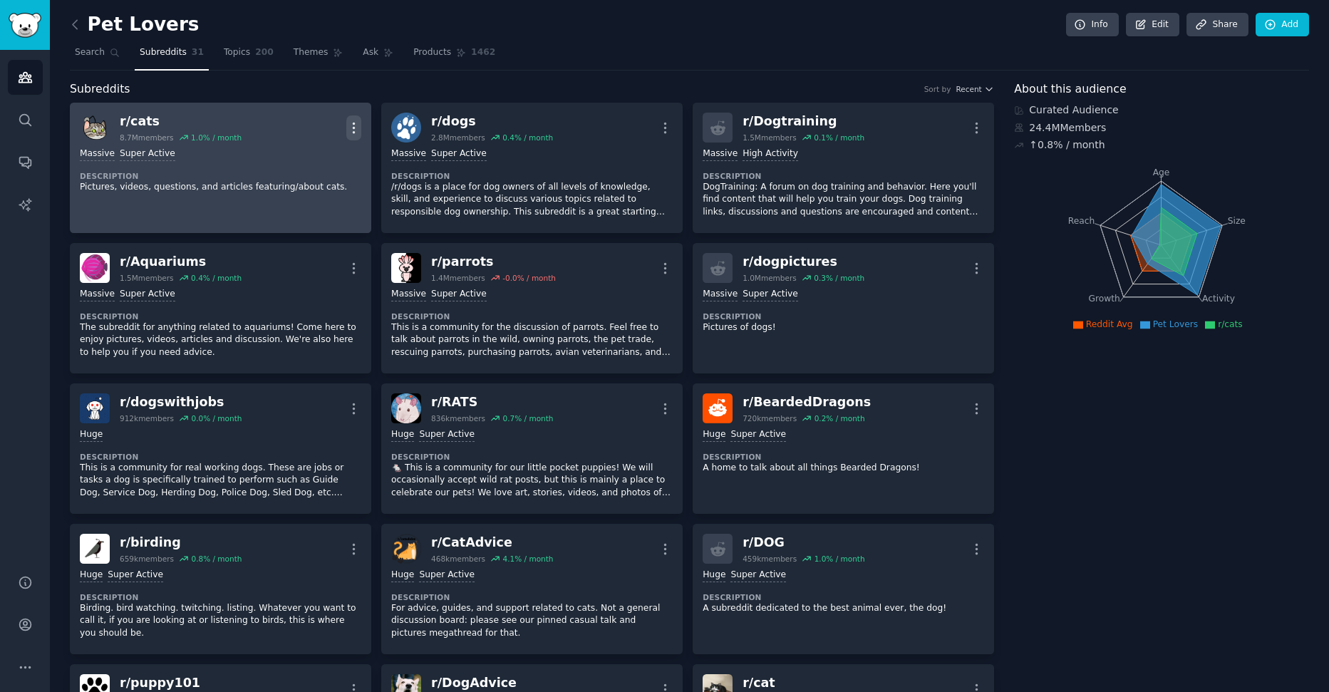
click at [354, 123] on icon "button" at bounding box center [353, 127] width 15 height 15
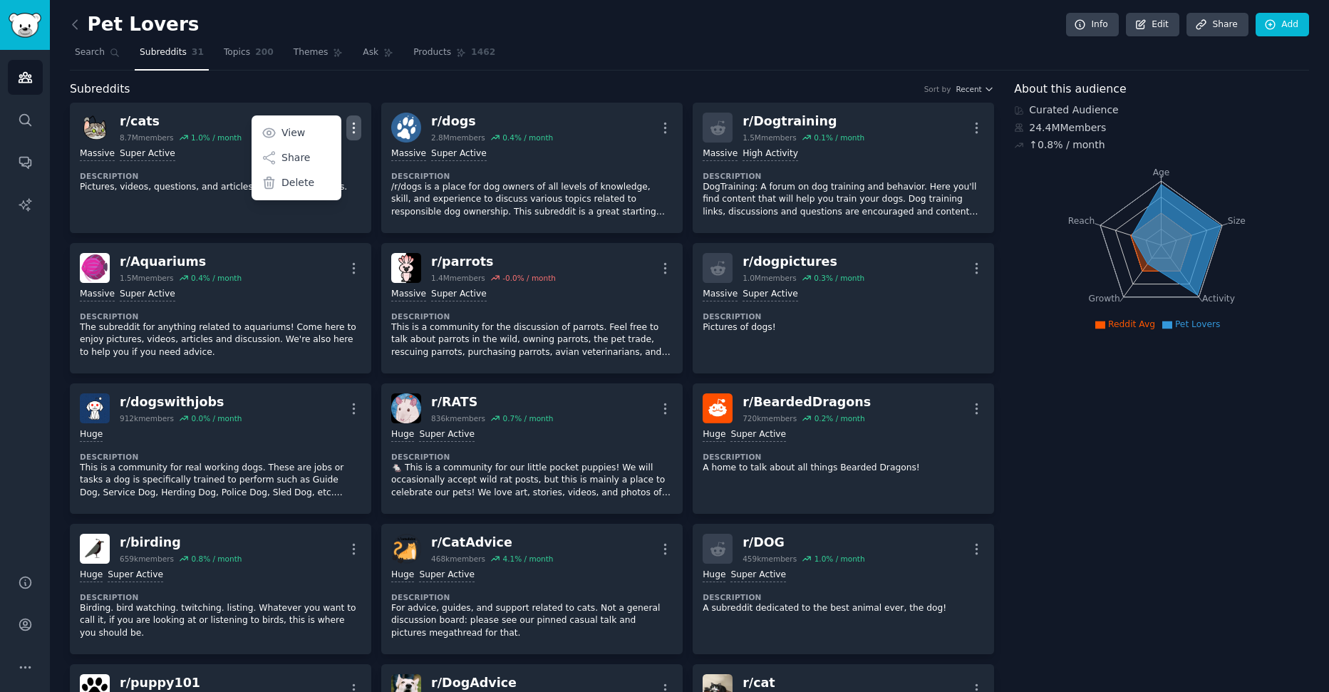
click at [382, 90] on div "Subreddits Sort by Recent" at bounding box center [532, 90] width 924 height 18
